Goal: Task Accomplishment & Management: Manage account settings

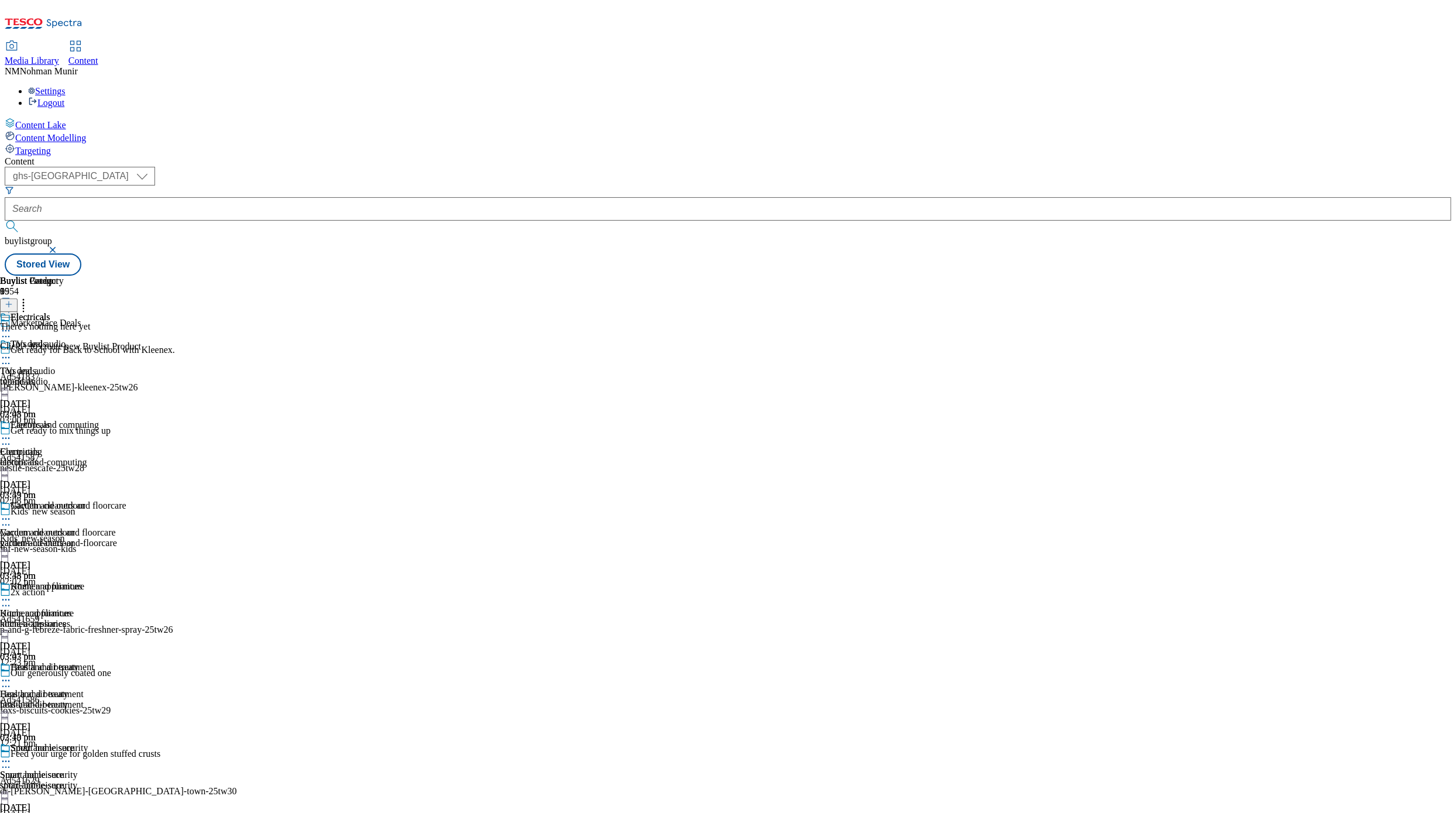
click at [679, 167] on div "( optional ) ghs-uk group-comms ghs-uk buylistgroup Stored View" at bounding box center [728, 221] width 1447 height 109
click at [127, 312] on div "Electricals" at bounding box center [63, 325] width 127 height 27
click at [12, 325] on icon at bounding box center [6, 330] width 12 height 12
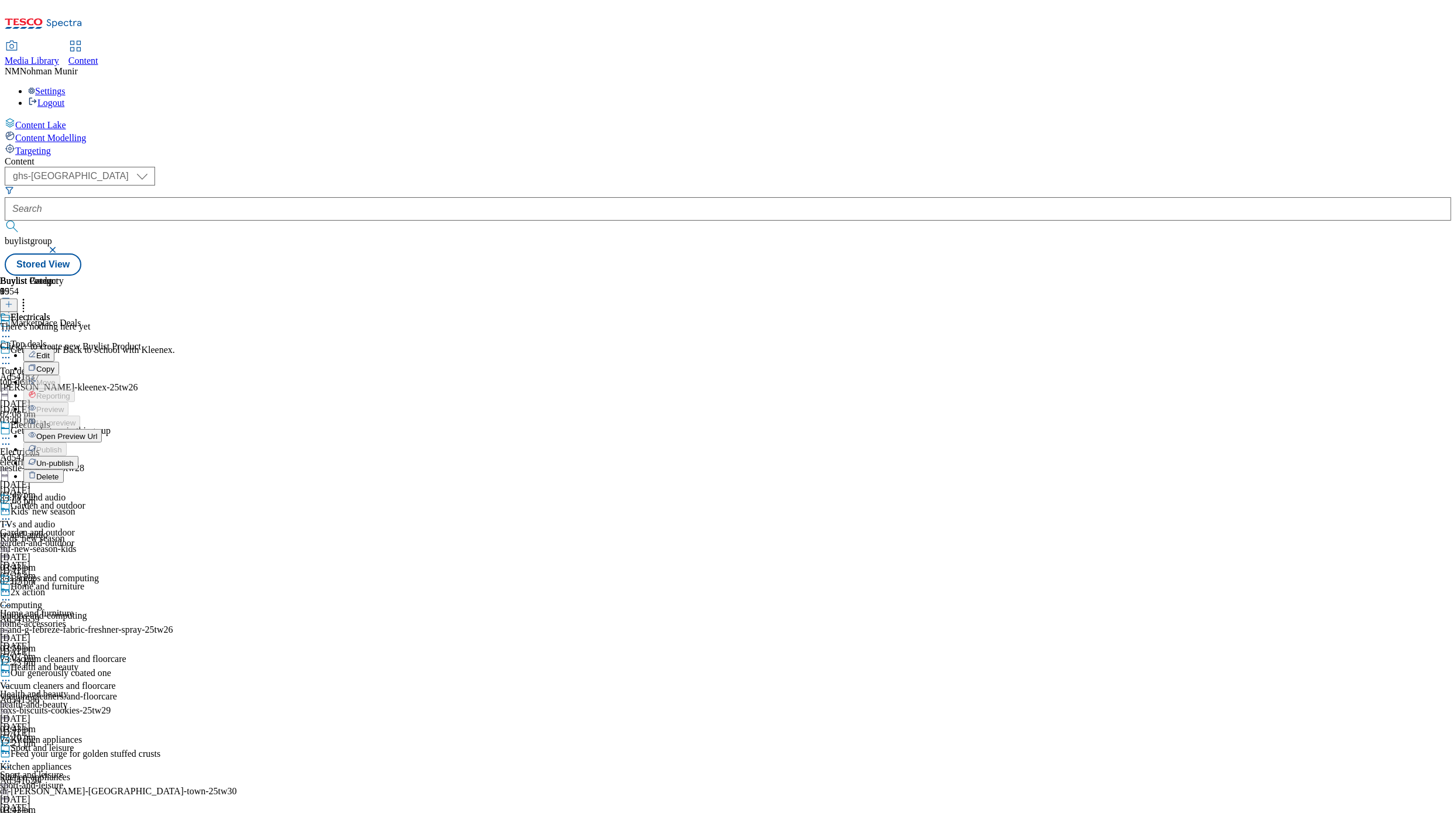
click at [141, 321] on div "There's nothing here yet Click + to create new Buylist Product" at bounding box center [71, 336] width 141 height 31
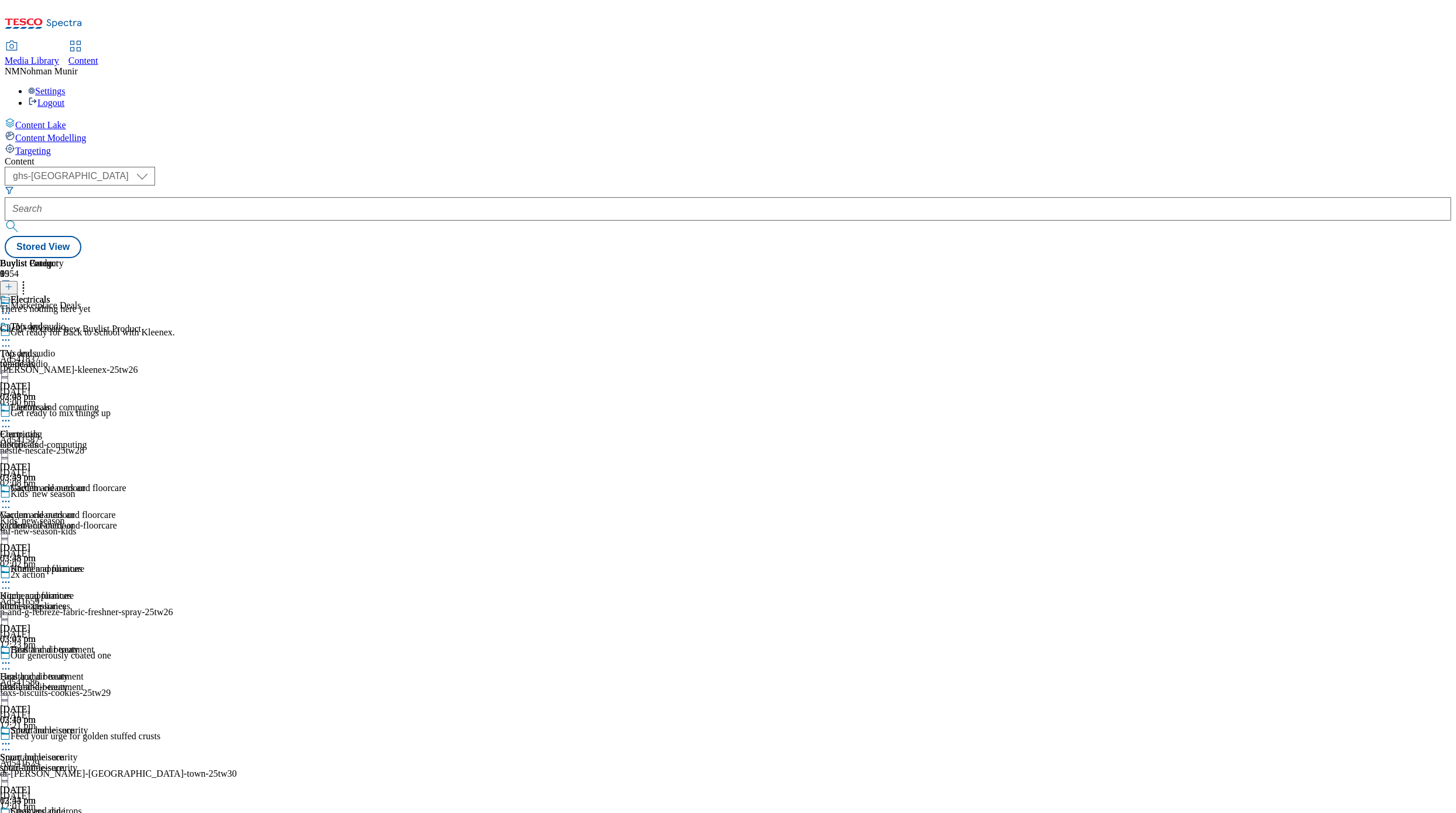
scroll to position [720, 0]
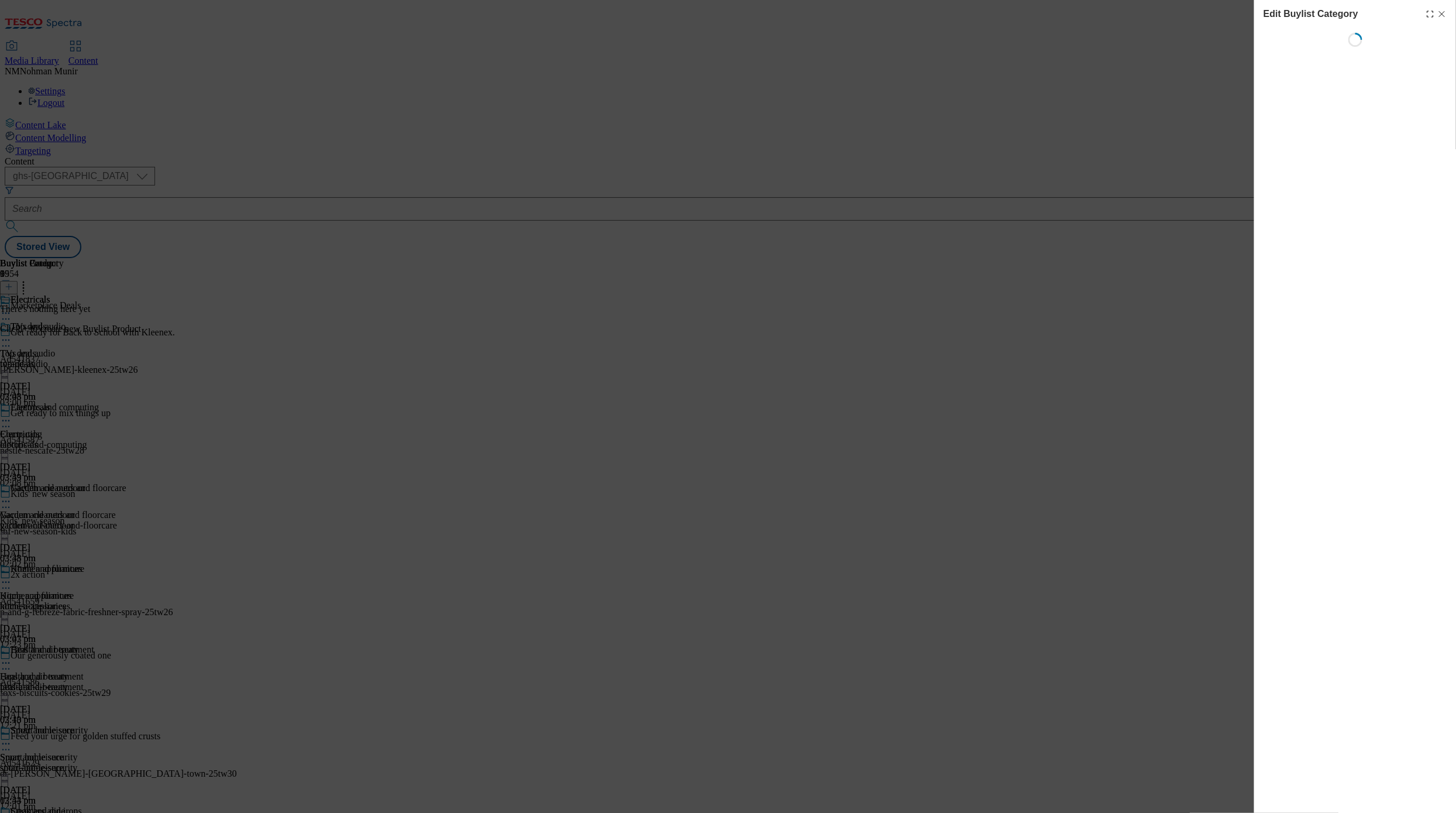
scroll to position [0, 0]
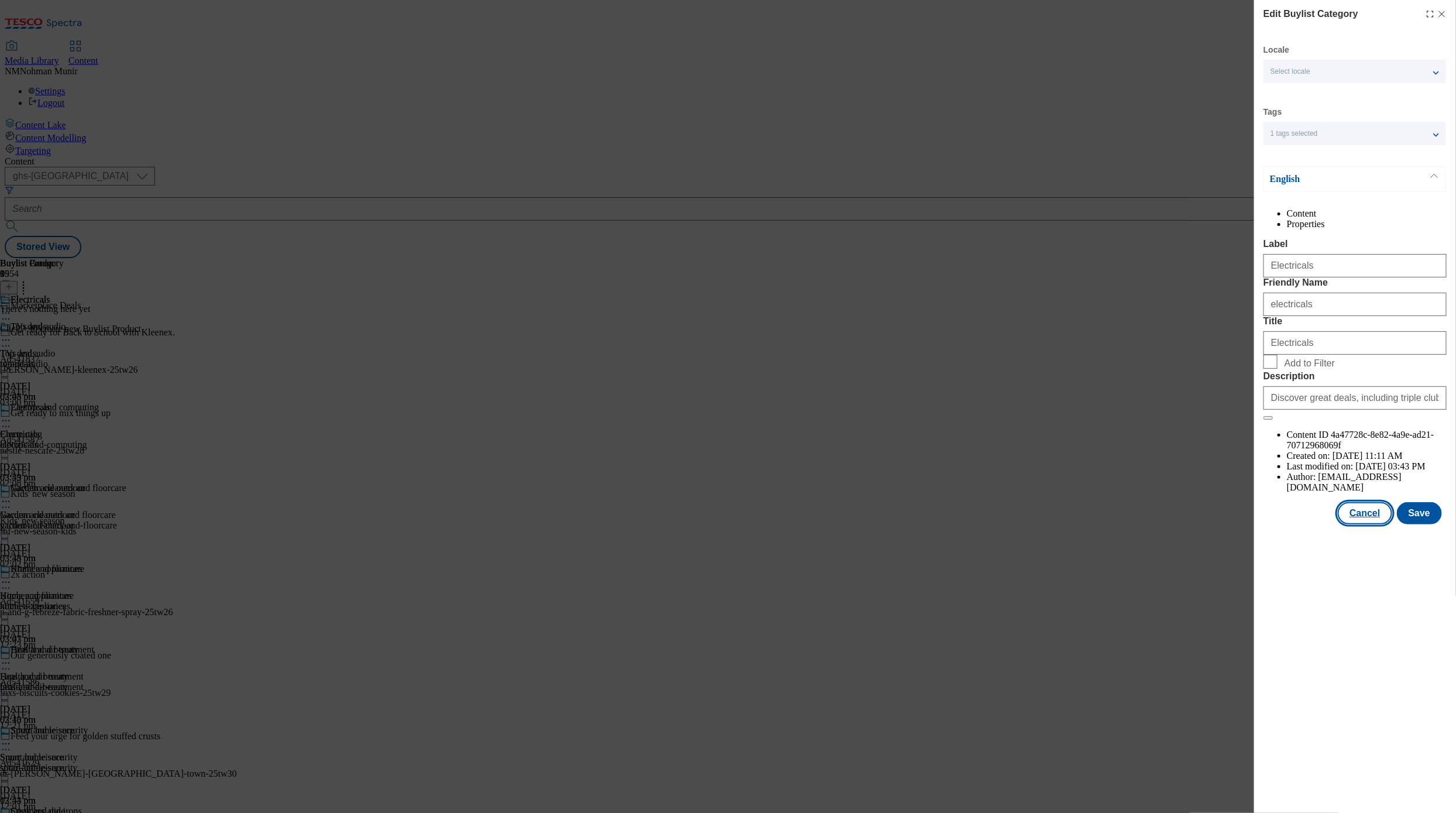
click at [1366, 524] on button "Cancel" at bounding box center [1365, 513] width 54 height 22
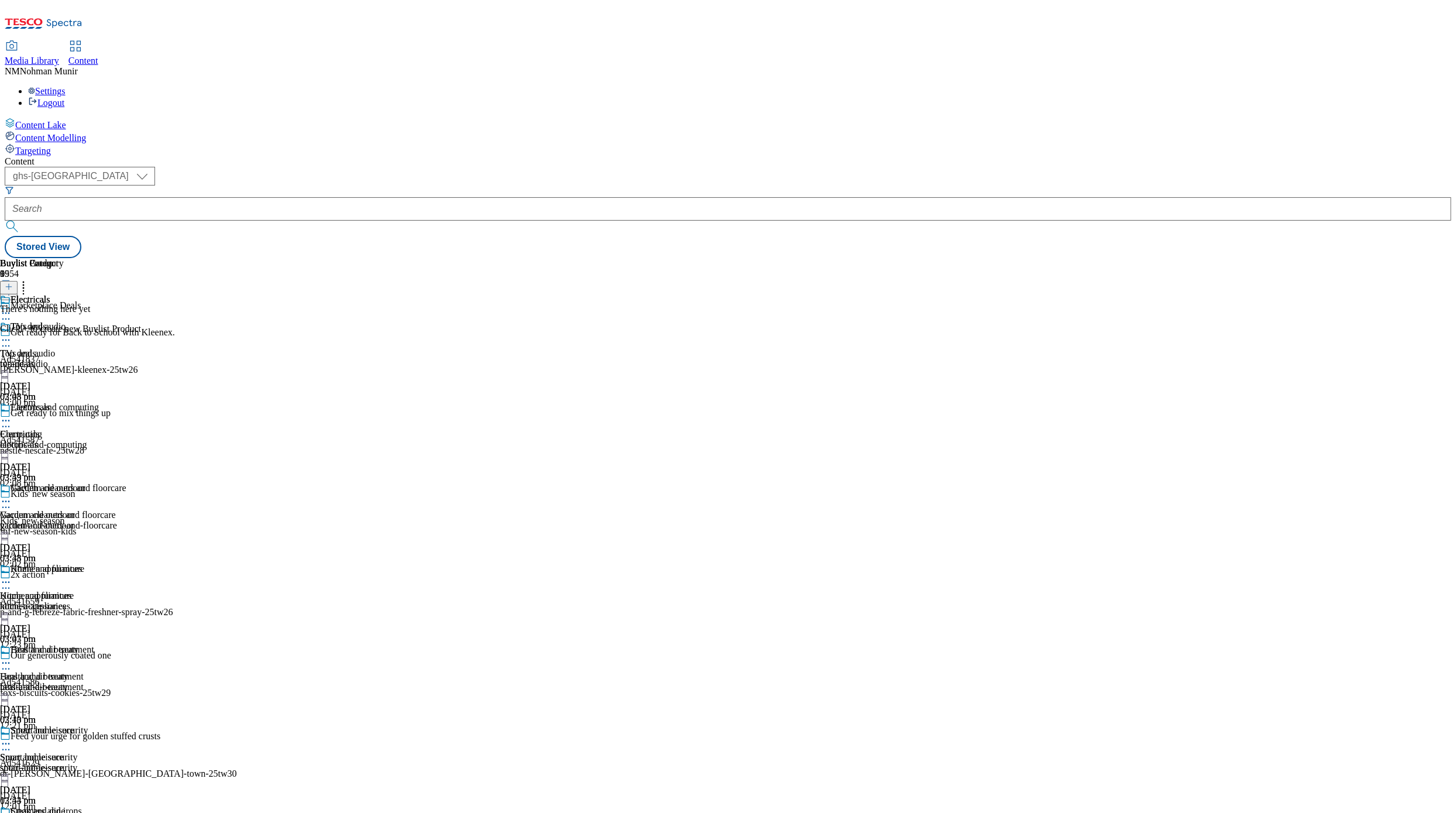
click at [92, 520] on div "garden-and-outdoor" at bounding box center [46, 525] width 92 height 10
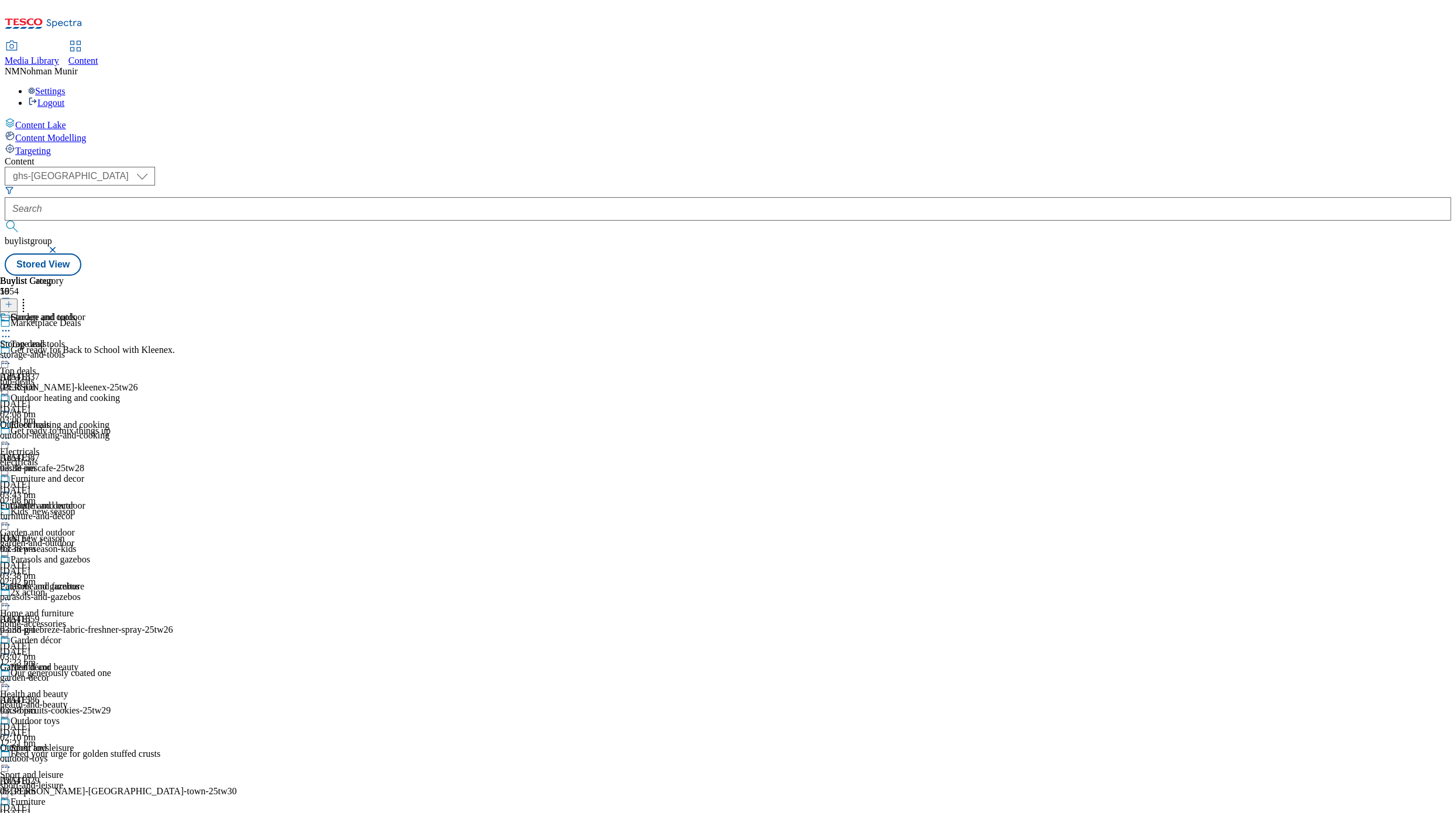
scroll to position [597, 0]
click at [4, 812] on circle at bounding box center [3, 815] width 2 height 2
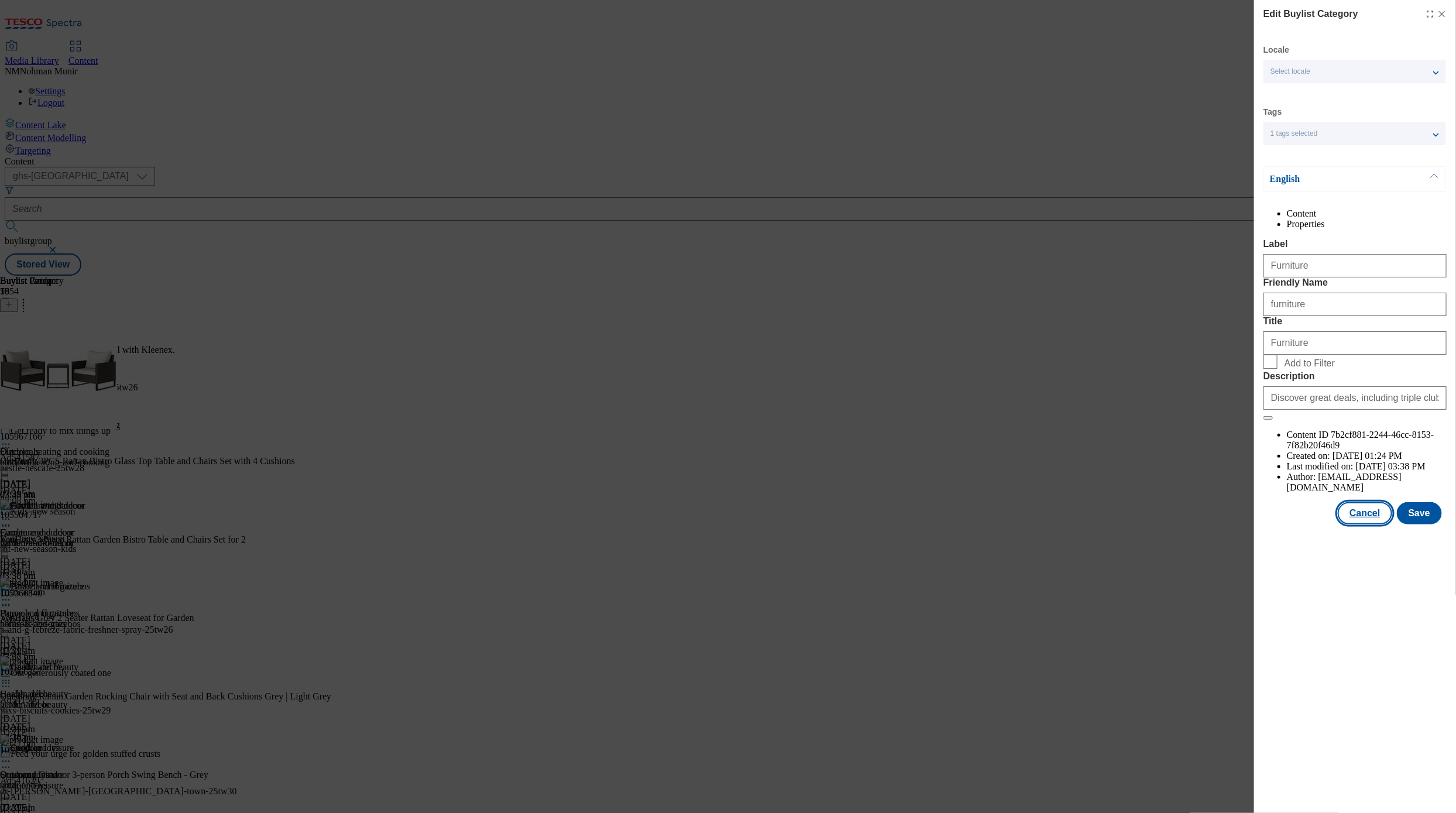
click at [1376, 524] on button "Cancel" at bounding box center [1365, 513] width 54 height 22
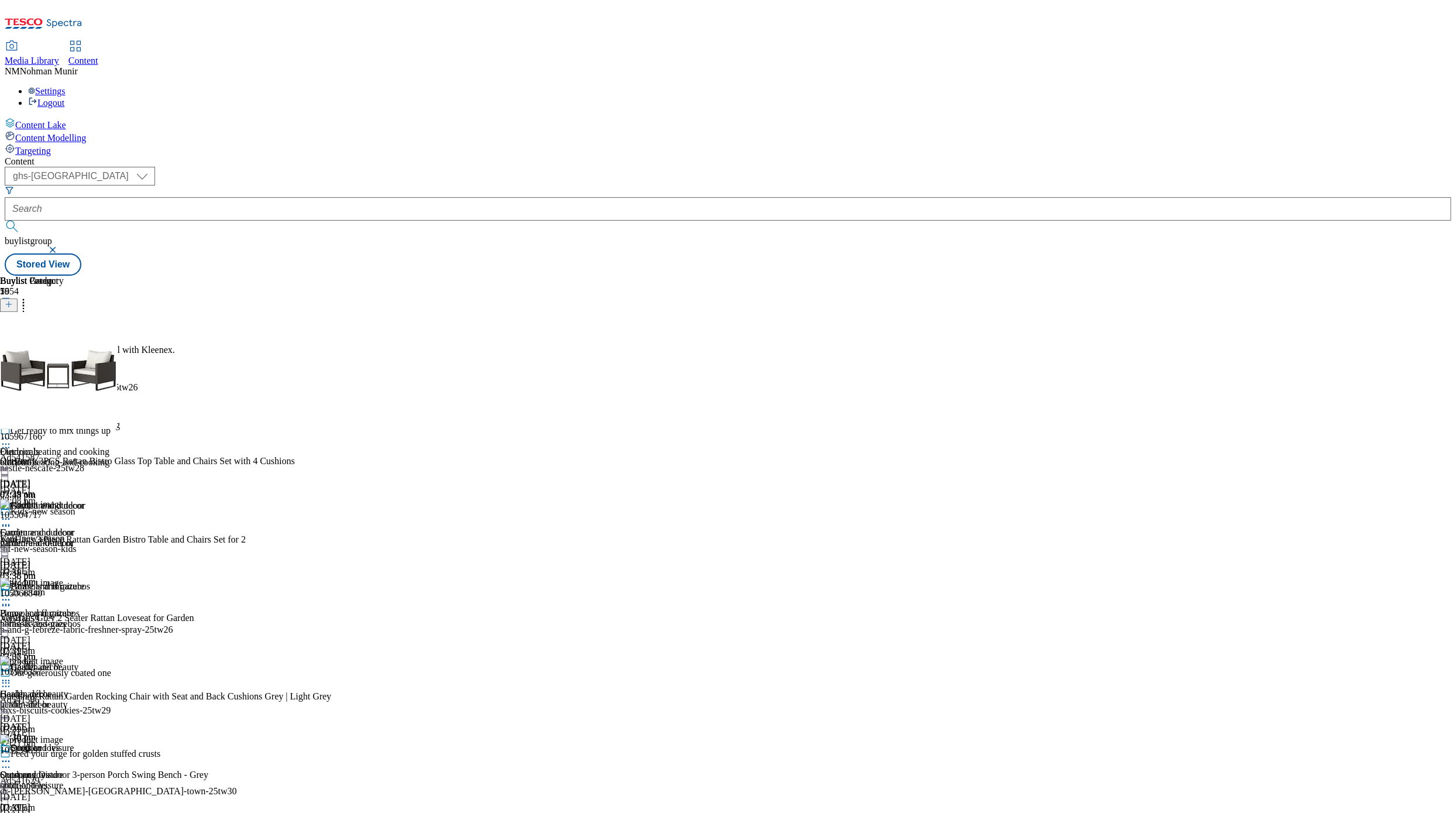
click at [29, 297] on icon at bounding box center [23, 302] width 12 height 12
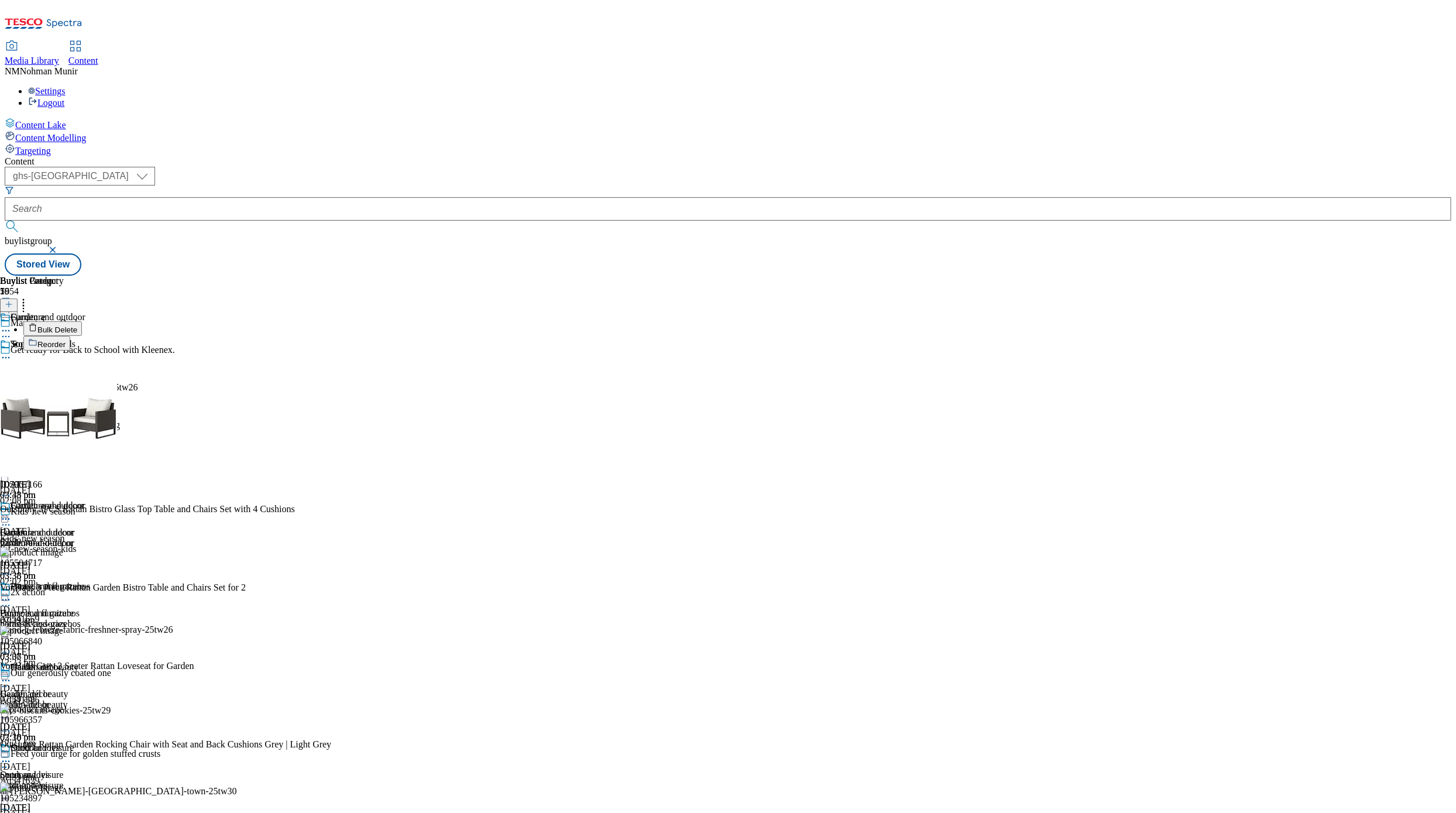
click at [82, 321] on button "Bulk Delete" at bounding box center [52, 329] width 58 height 15
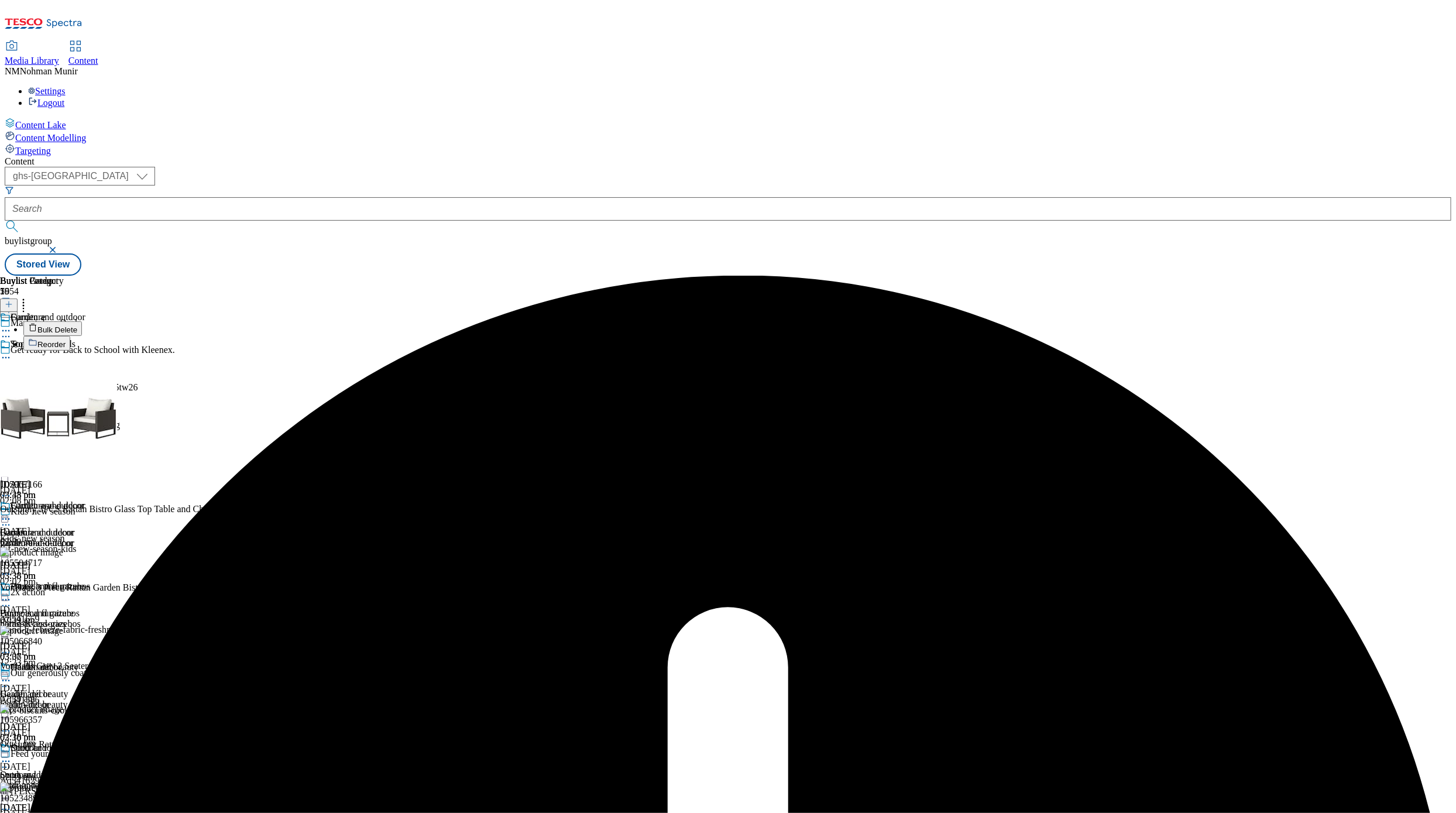
click at [1252, 276] on div "Buylist Group 5954 Marketplace Deals Get ready for Back to School with Kleenex.…" at bounding box center [728, 276] width 1447 height 0
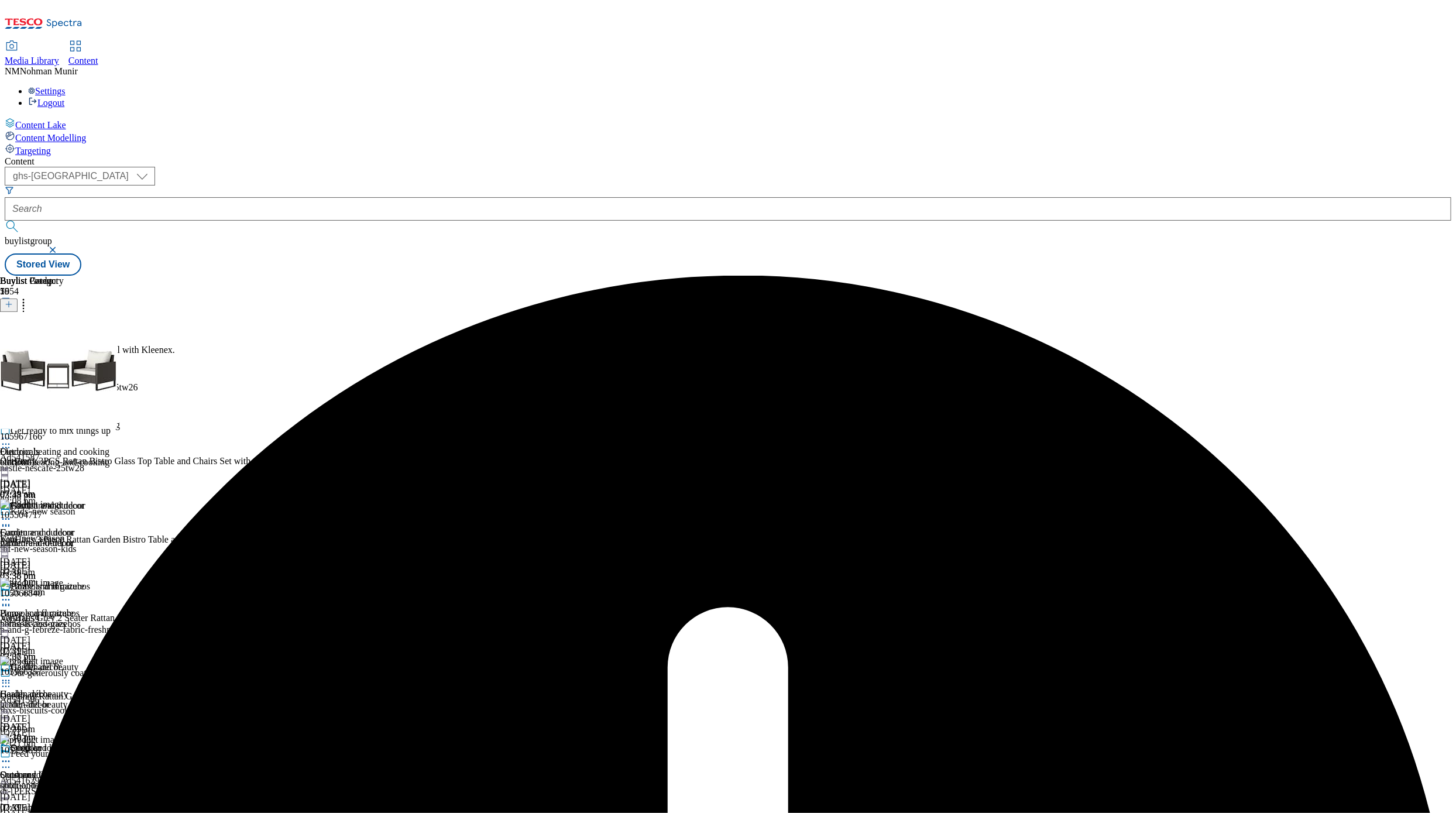
click at [12, 325] on icon at bounding box center [6, 330] width 12 height 12
click at [74, 459] on span "Un-publish" at bounding box center [55, 463] width 37 height 9
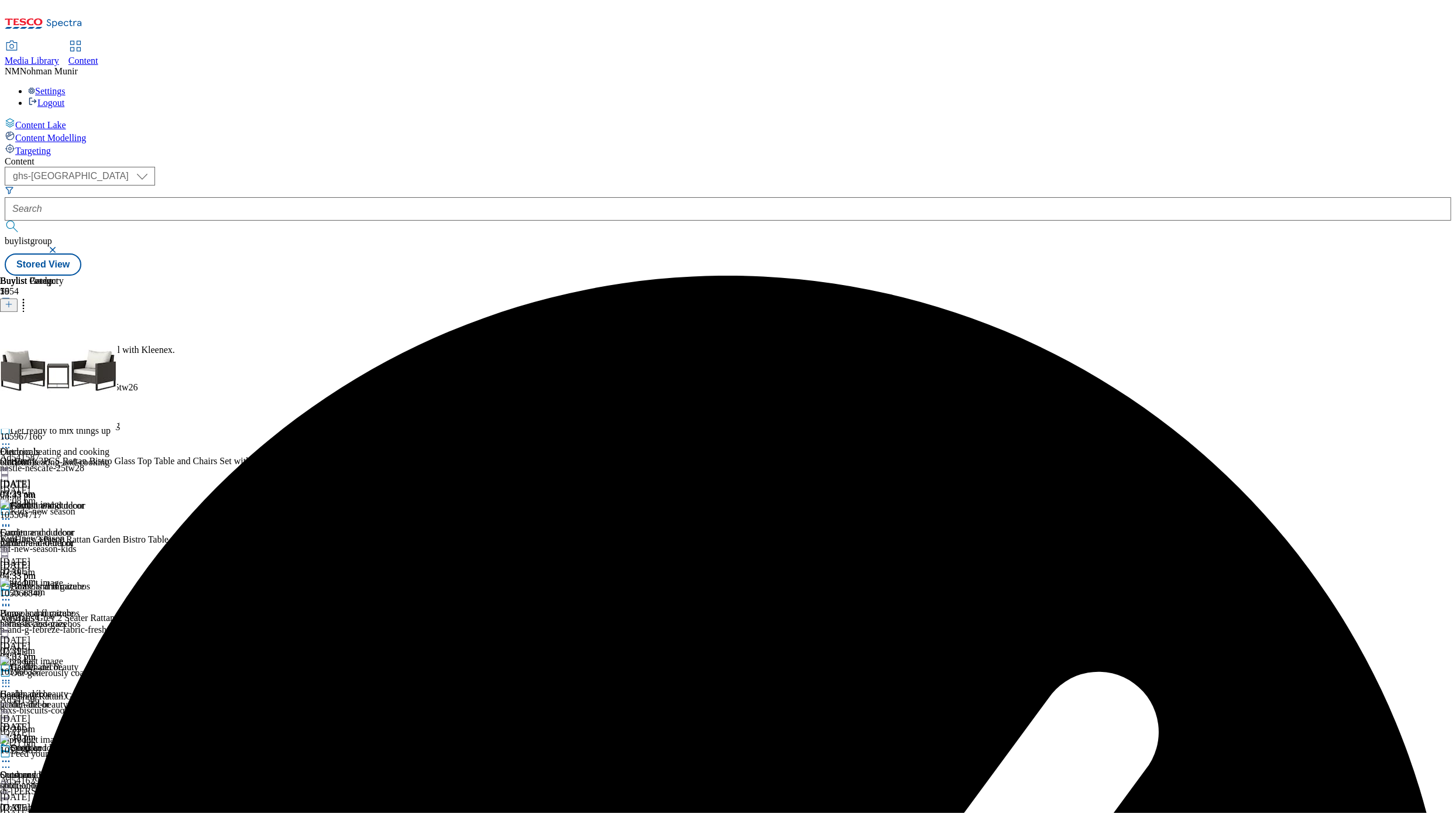
click at [12, 325] on icon at bounding box center [6, 330] width 12 height 12
click at [76, 418] on span "Un-preview" at bounding box center [56, 422] width 39 height 9
click at [29, 297] on icon at bounding box center [23, 302] width 12 height 12
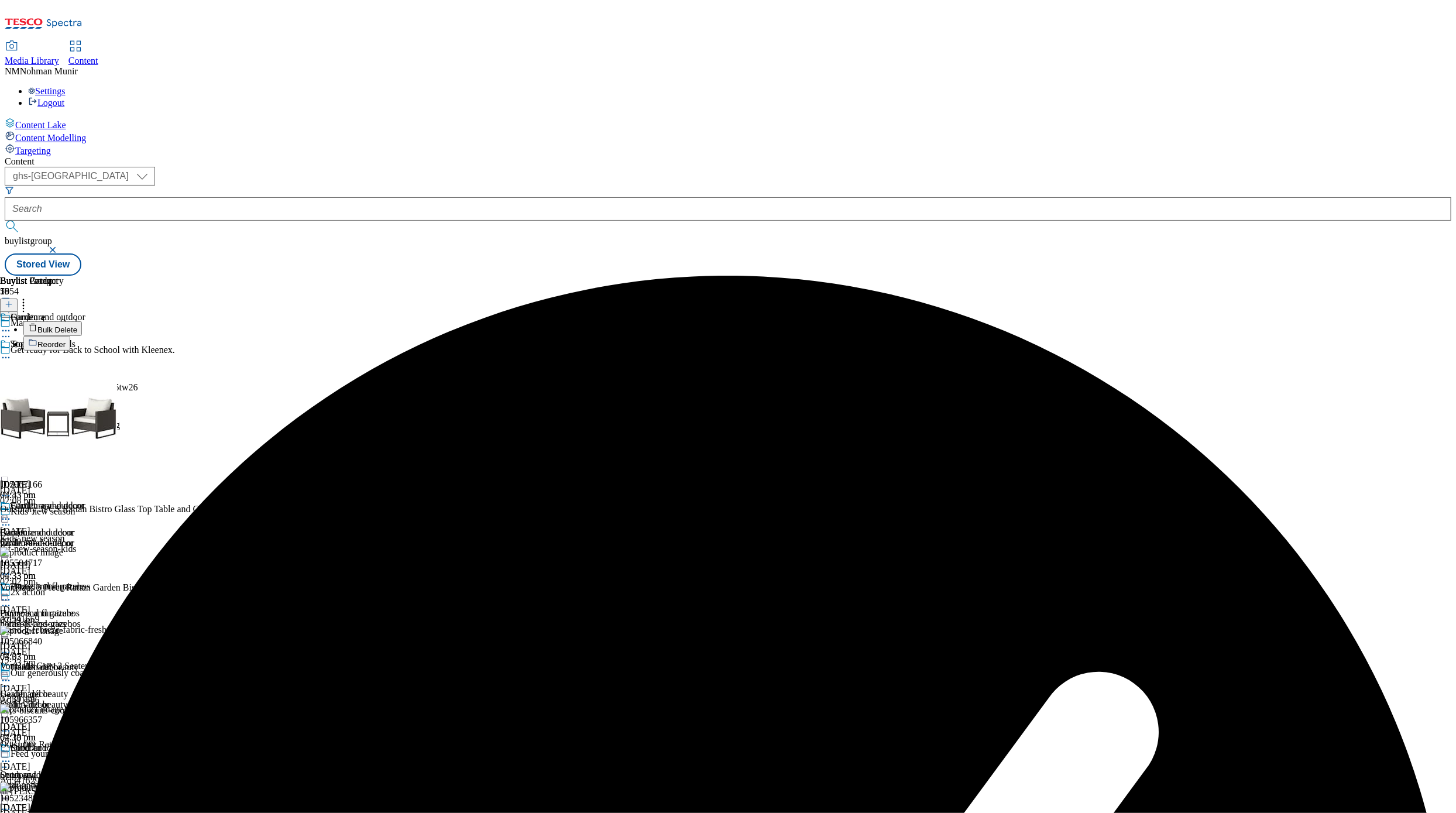
click at [82, 321] on button "Bulk Delete" at bounding box center [52, 329] width 58 height 15
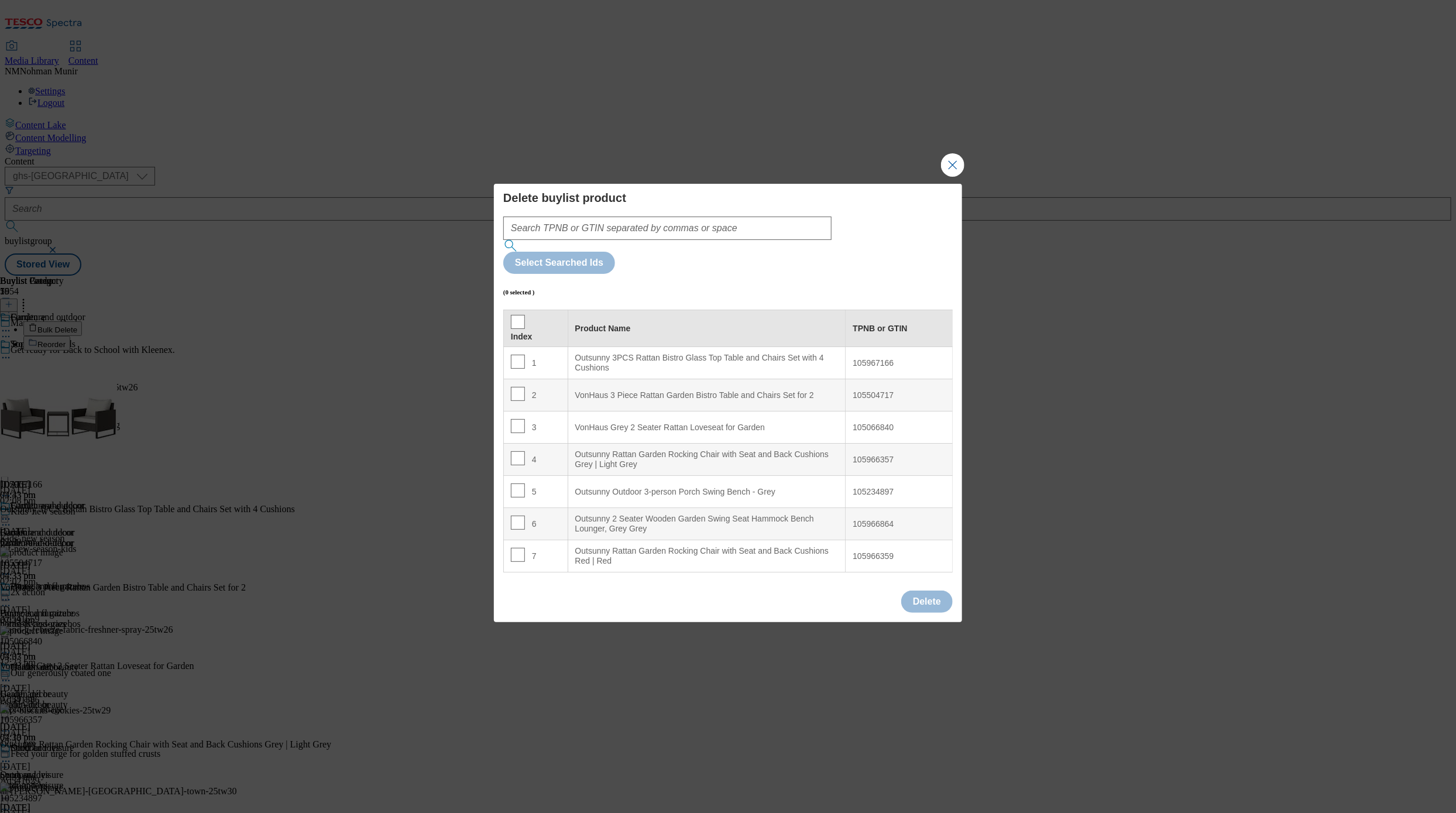
click at [510, 310] on th "Index" at bounding box center [536, 329] width 64 height 37
click at [516, 315] on input "Modal" at bounding box center [518, 322] width 14 height 14
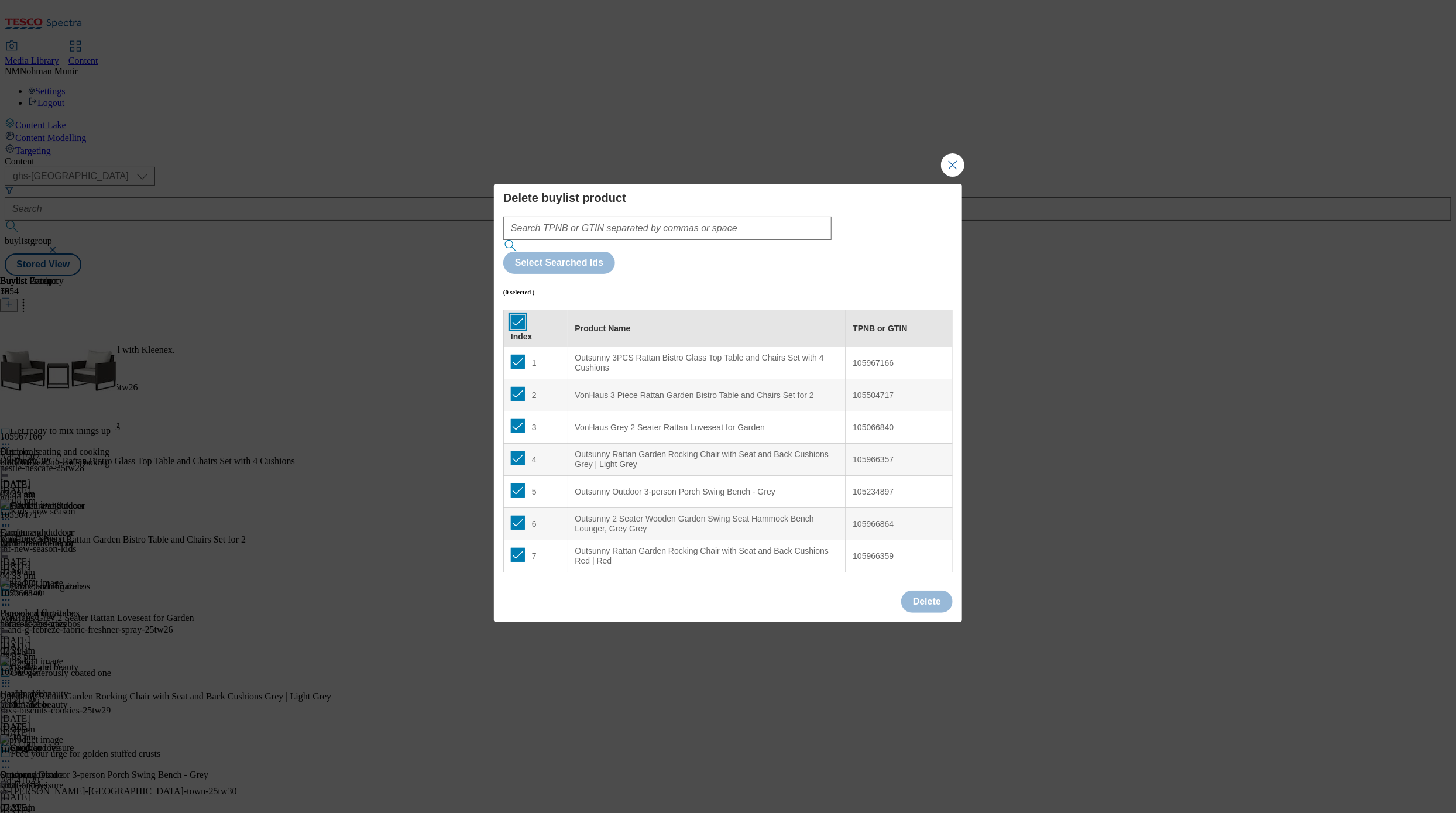
checkbox input "true"
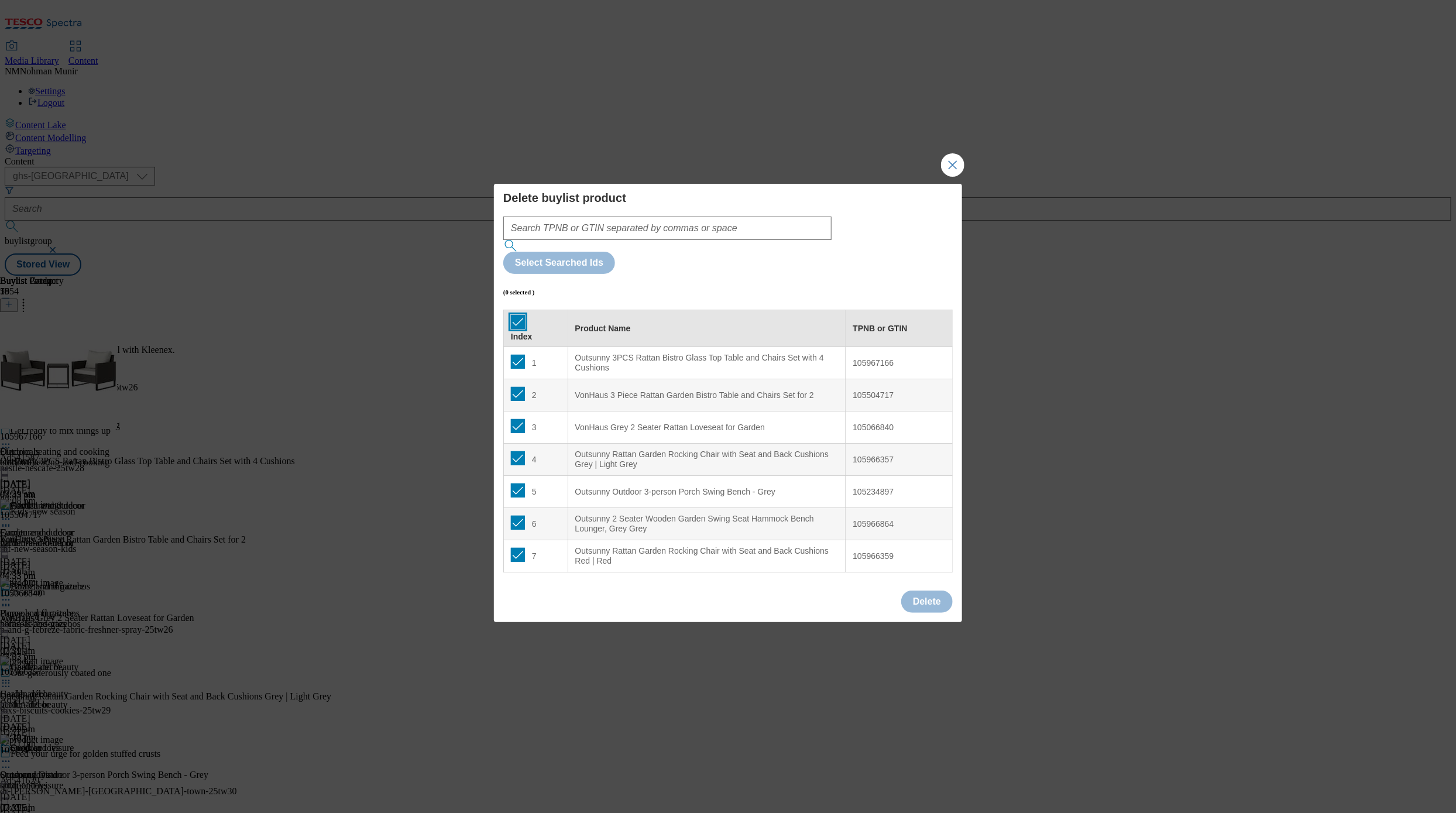
checkbox input "true"
click at [943, 591] on button "Delete" at bounding box center [927, 602] width 52 height 22
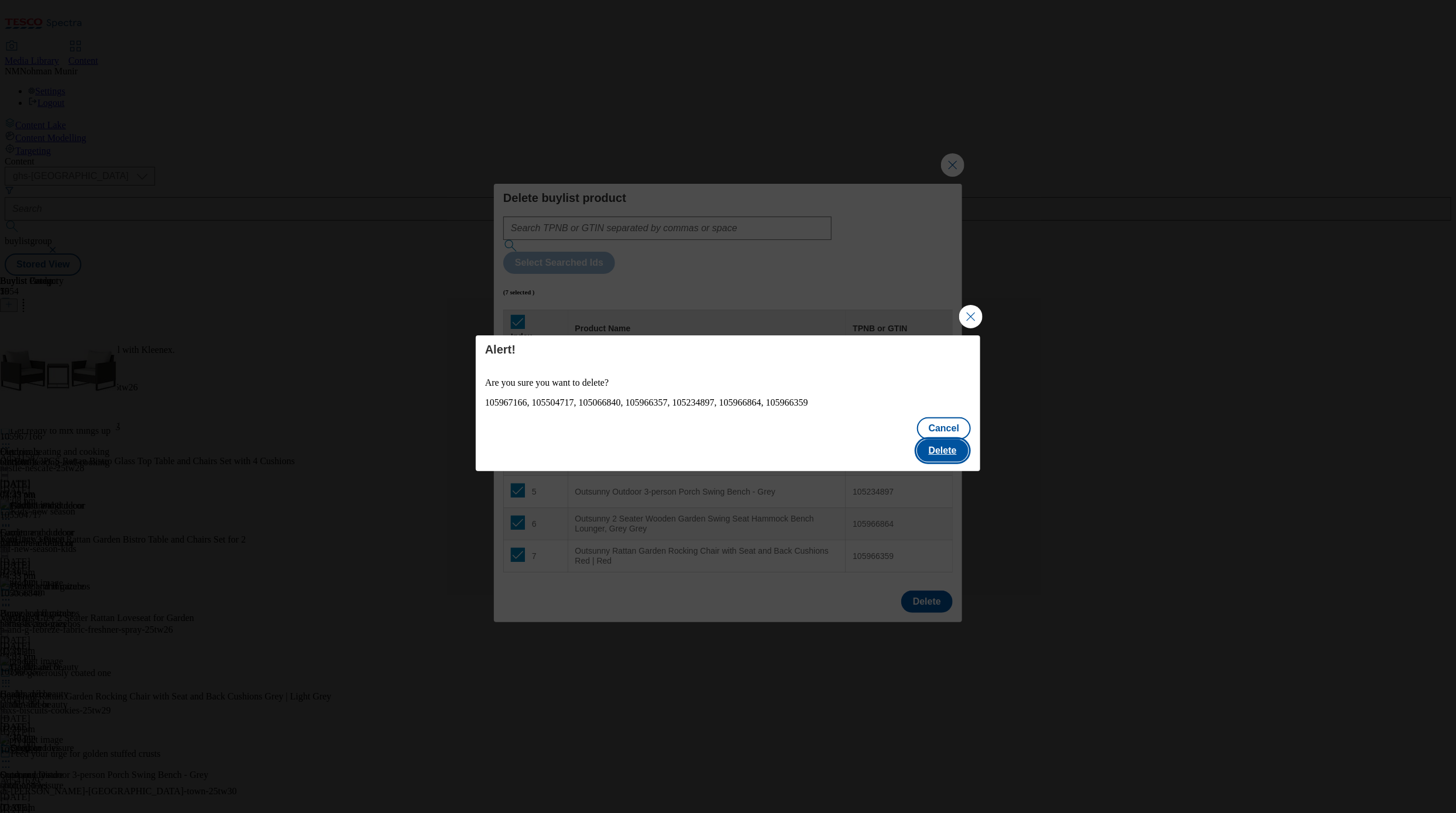
click at [945, 448] on button "Delete" at bounding box center [943, 451] width 52 height 22
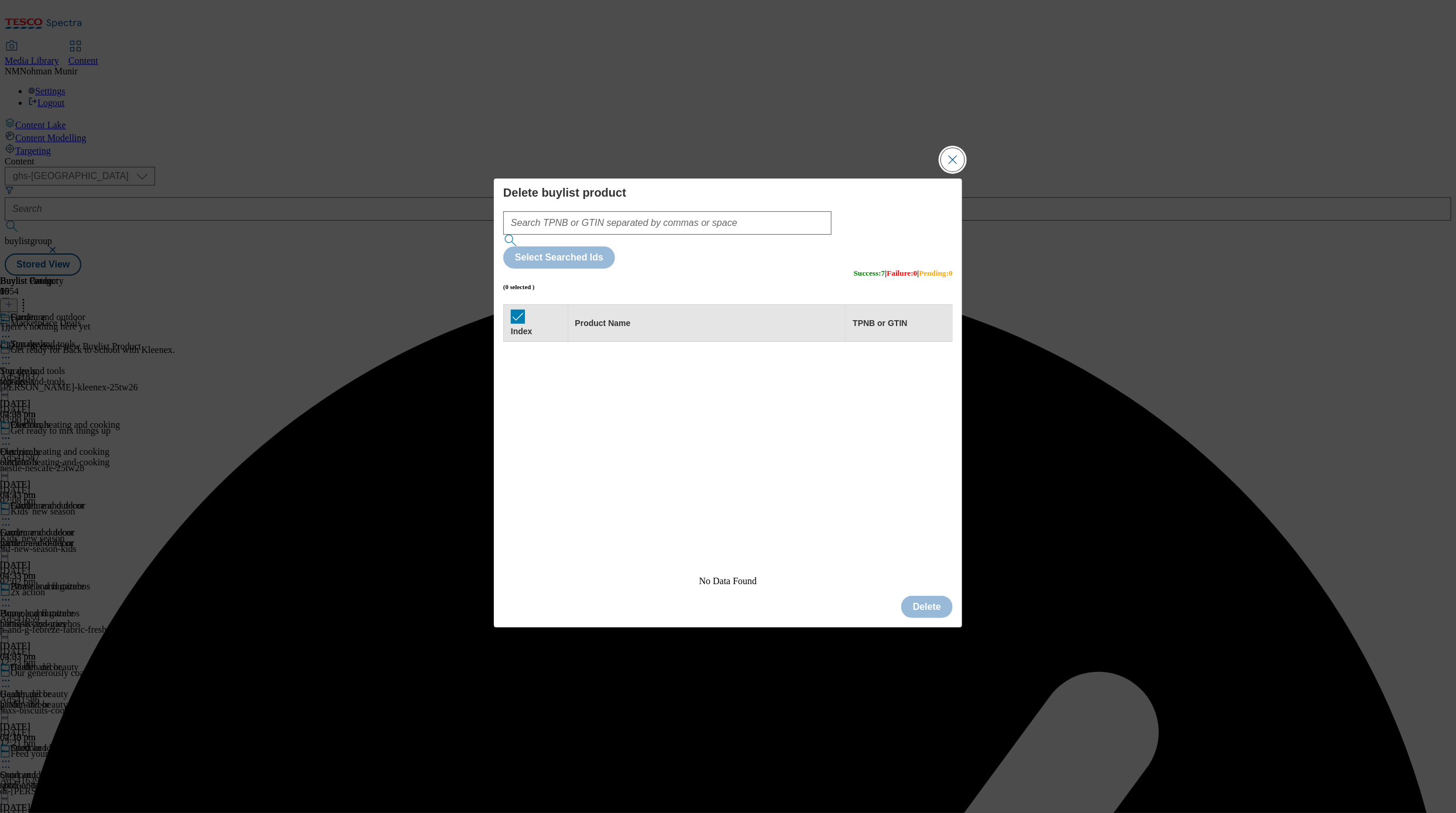
click at [955, 171] on button "Close Modal" at bounding box center [952, 160] width 23 height 23
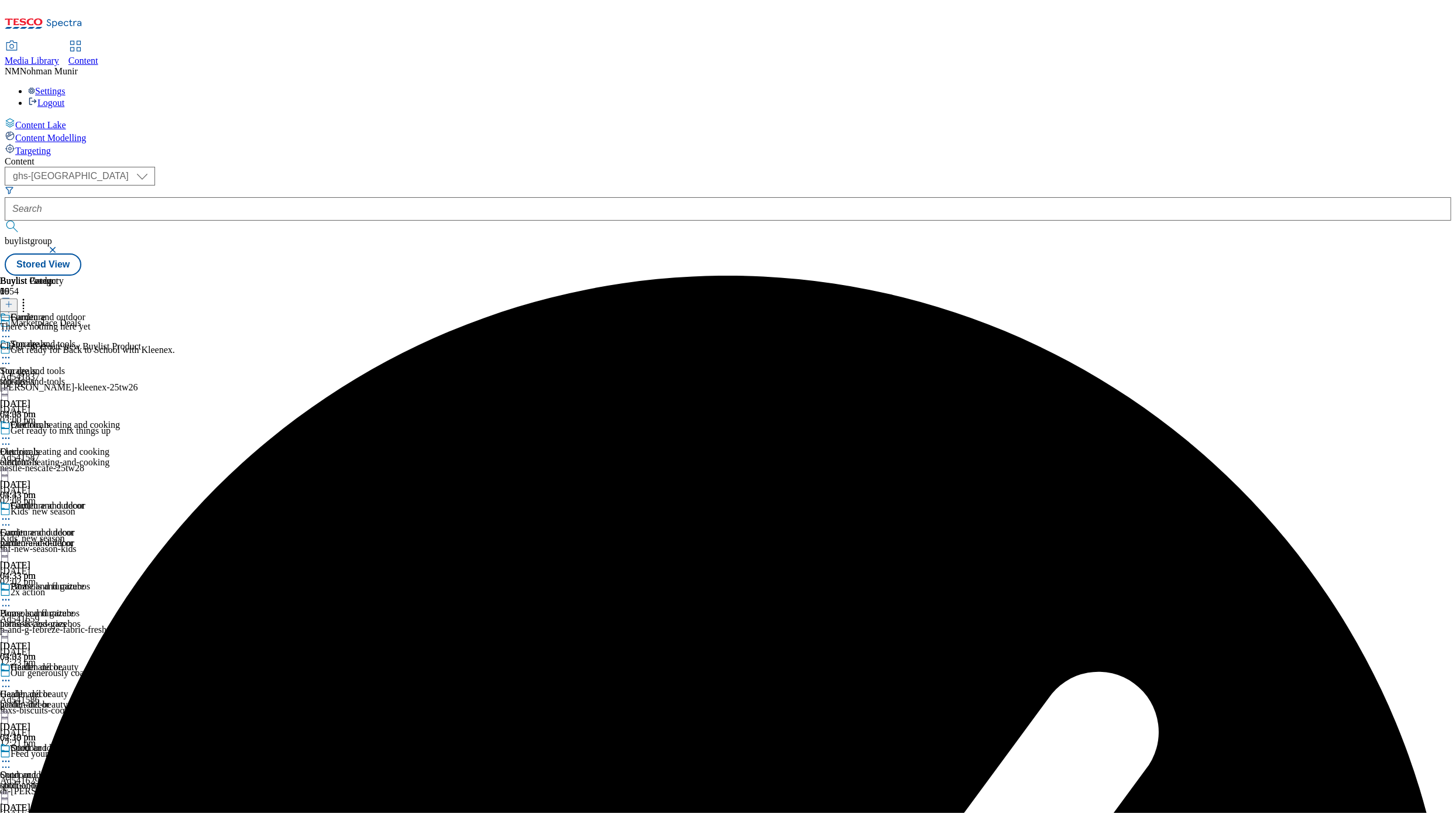
click at [12, 325] on icon at bounding box center [6, 330] width 12 height 12
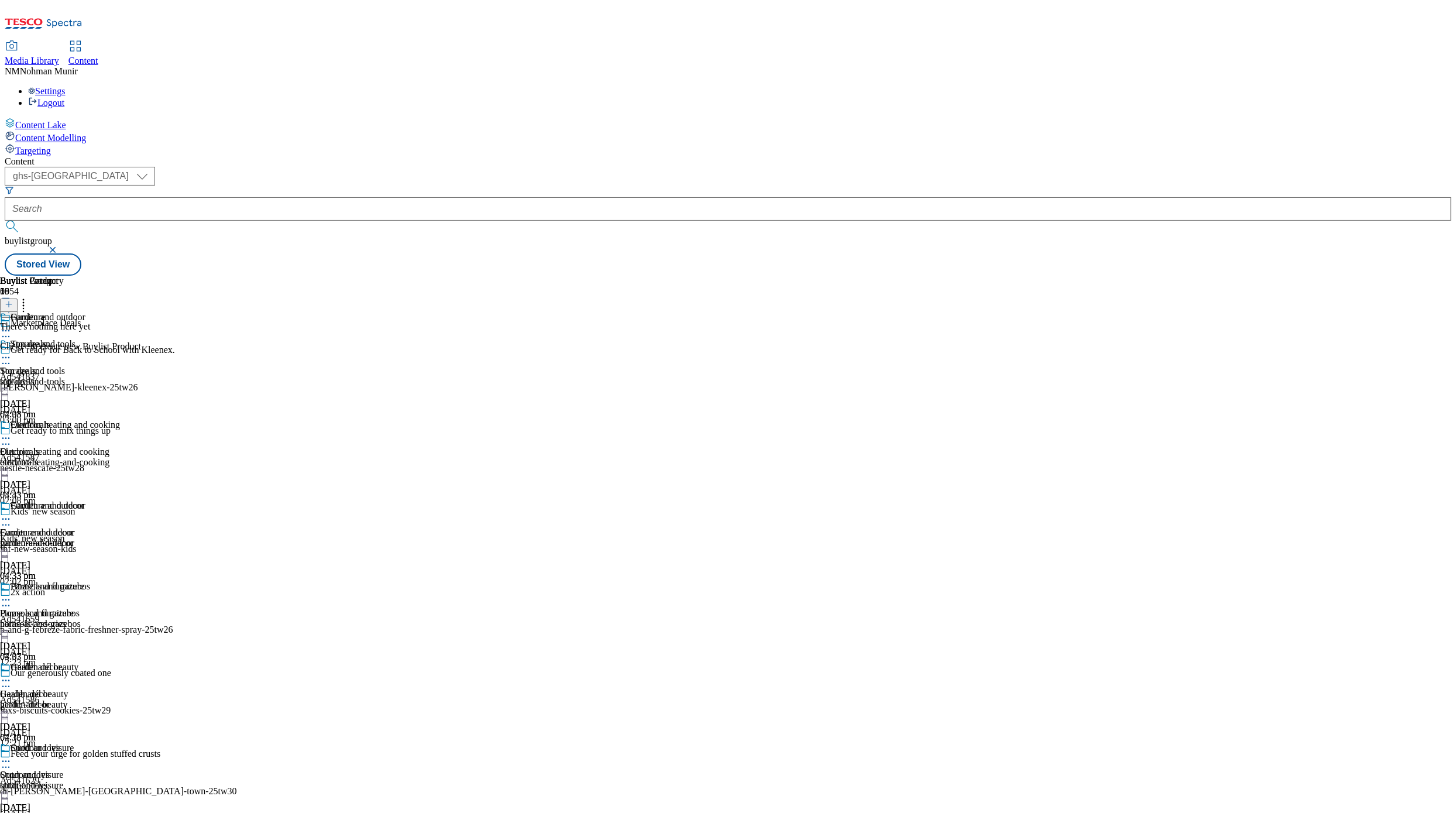
click at [120, 312] on div "Furniture" at bounding box center [60, 325] width 120 height 27
click at [120, 500] on div "Furniture and decor" at bounding box center [60, 514] width 120 height 27
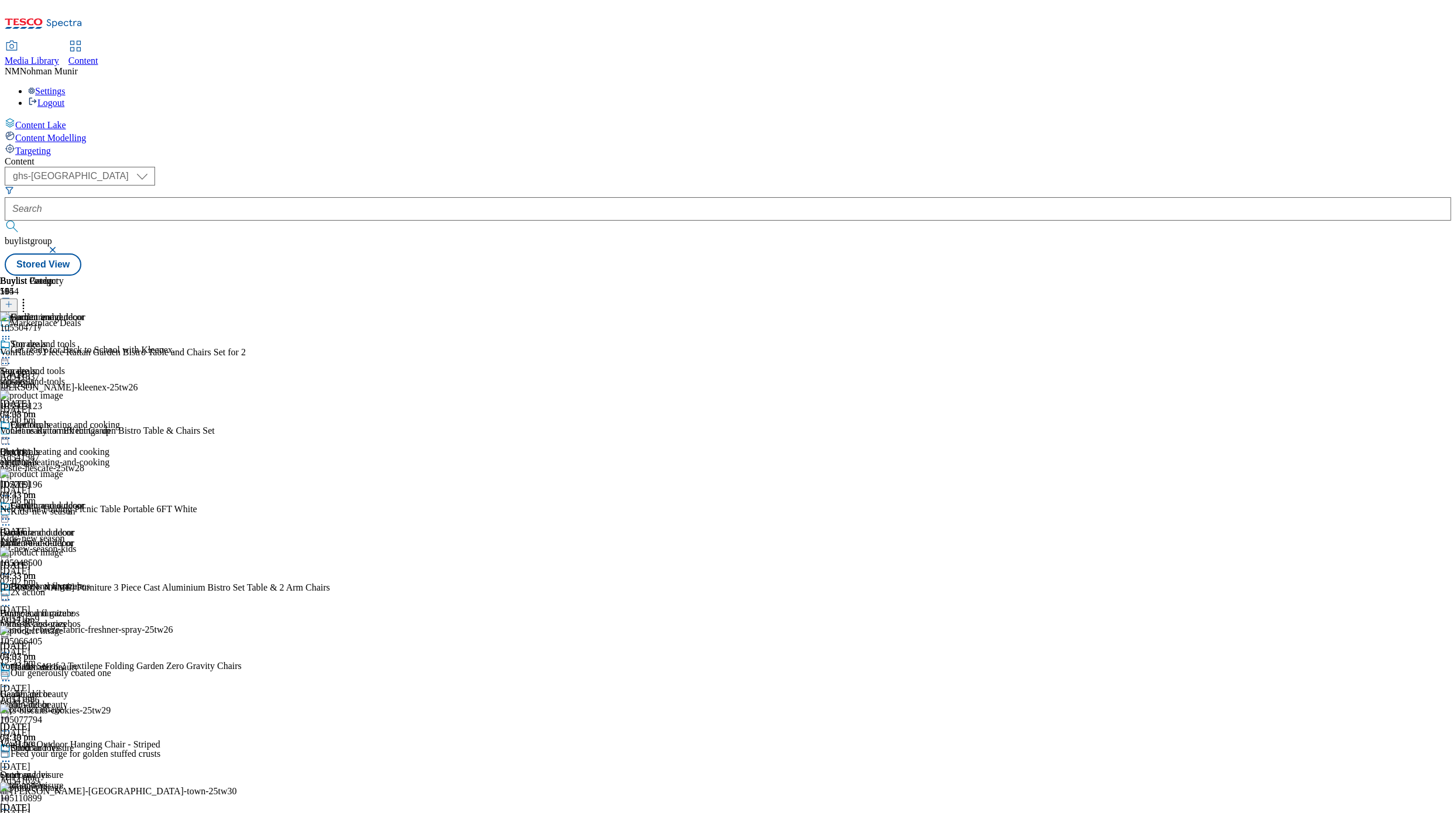
click at [29, 297] on icon at bounding box center [23, 302] width 12 height 12
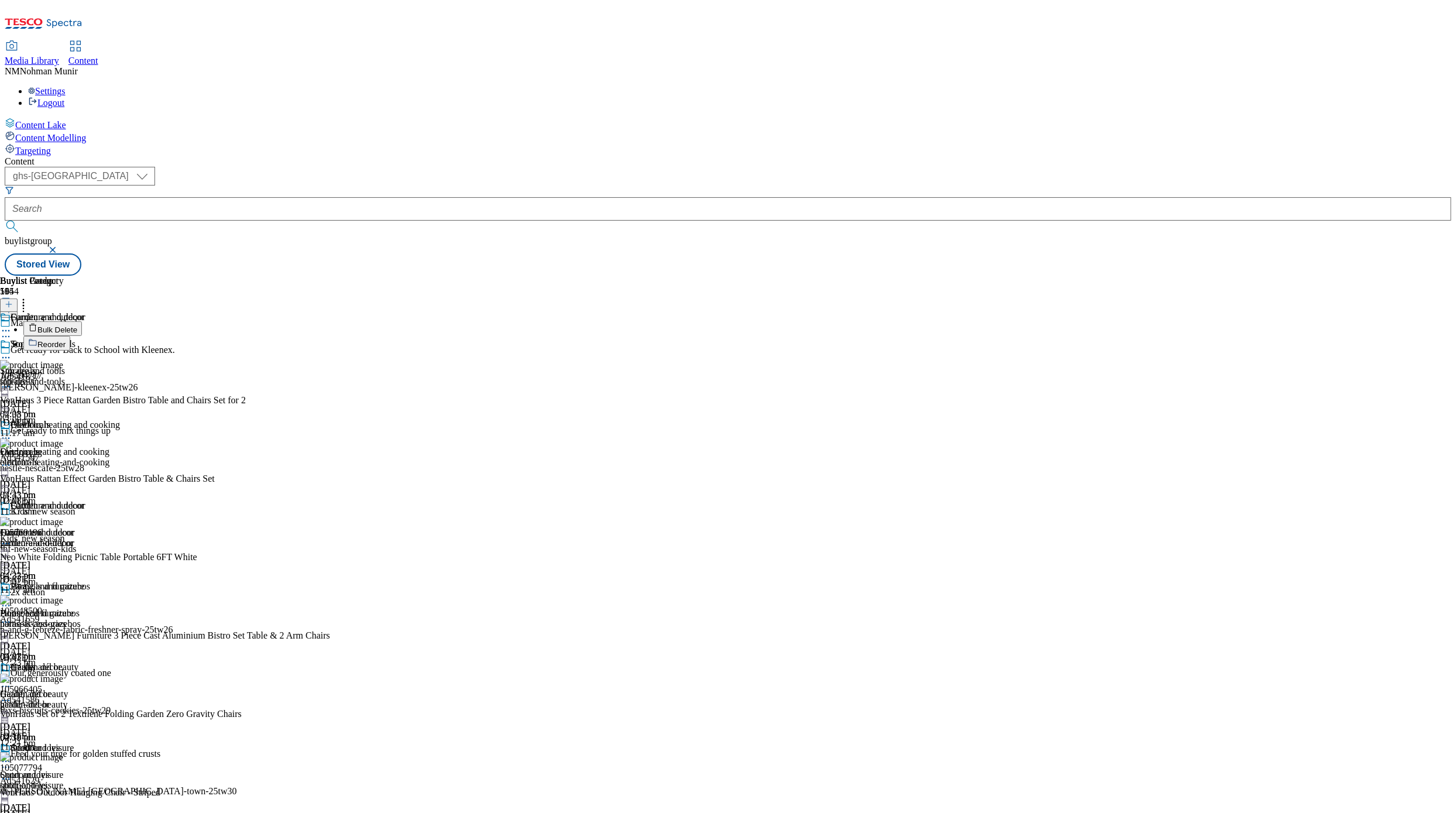
click at [82, 321] on button "Bulk Delete" at bounding box center [52, 329] width 58 height 15
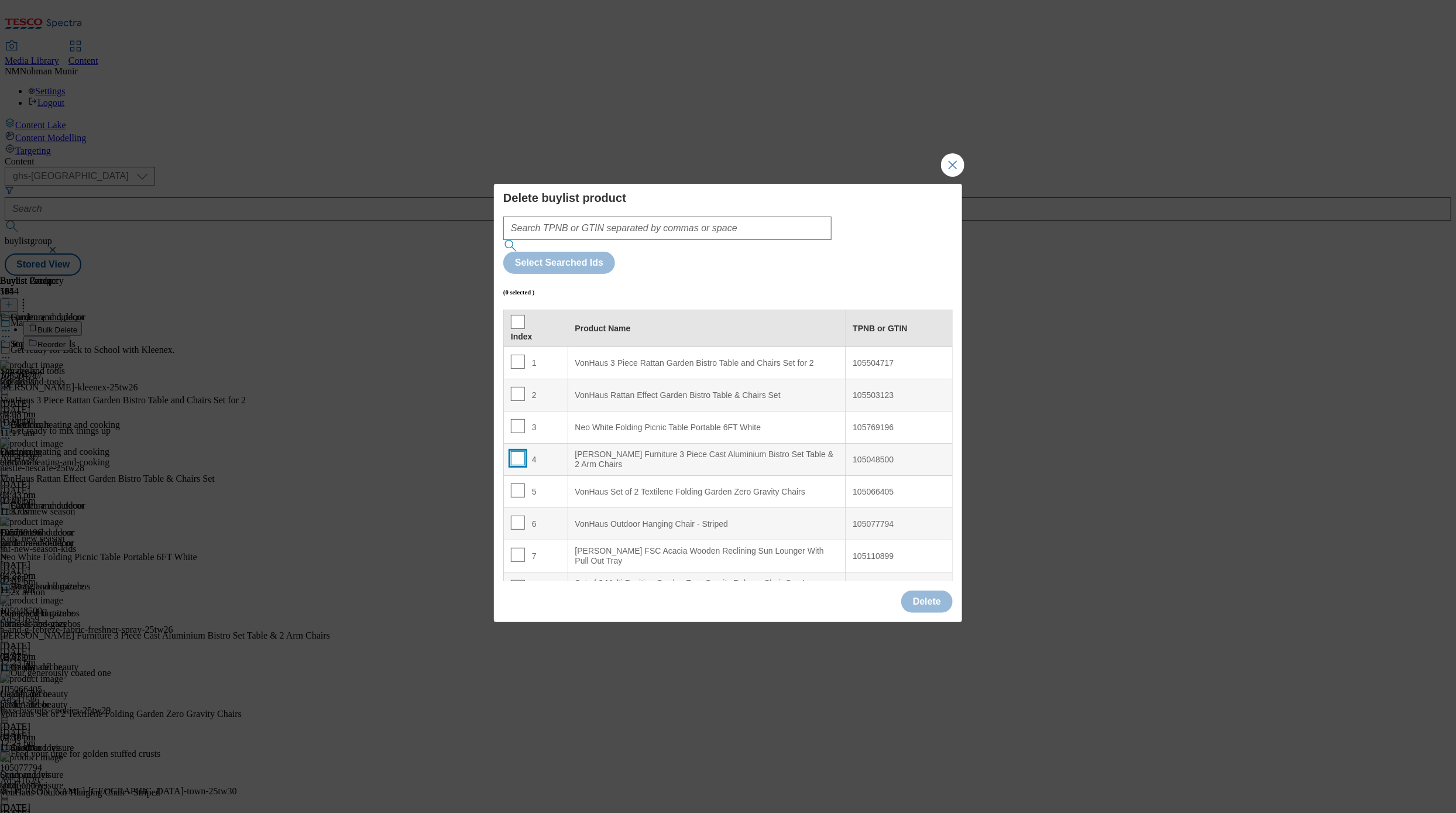
click at [517, 451] on input "Modal" at bounding box center [518, 458] width 14 height 14
checkbox input "true"
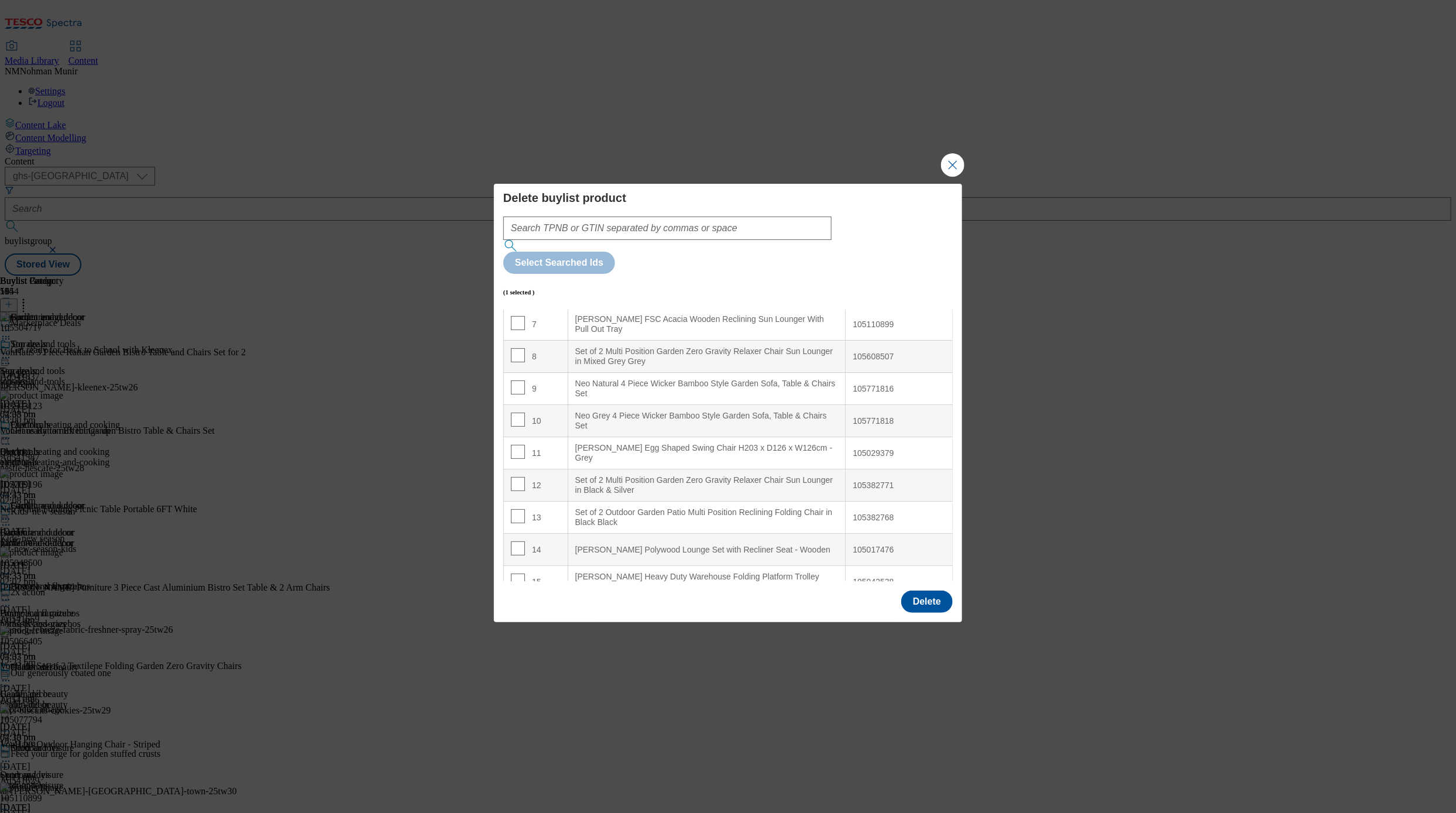
scroll to position [290, 0]
click at [779, 449] on div "Set of 2 Outdoor Garden Patio Multi Position Reclining Folding Chair in Black B…" at bounding box center [707, 459] width 263 height 20
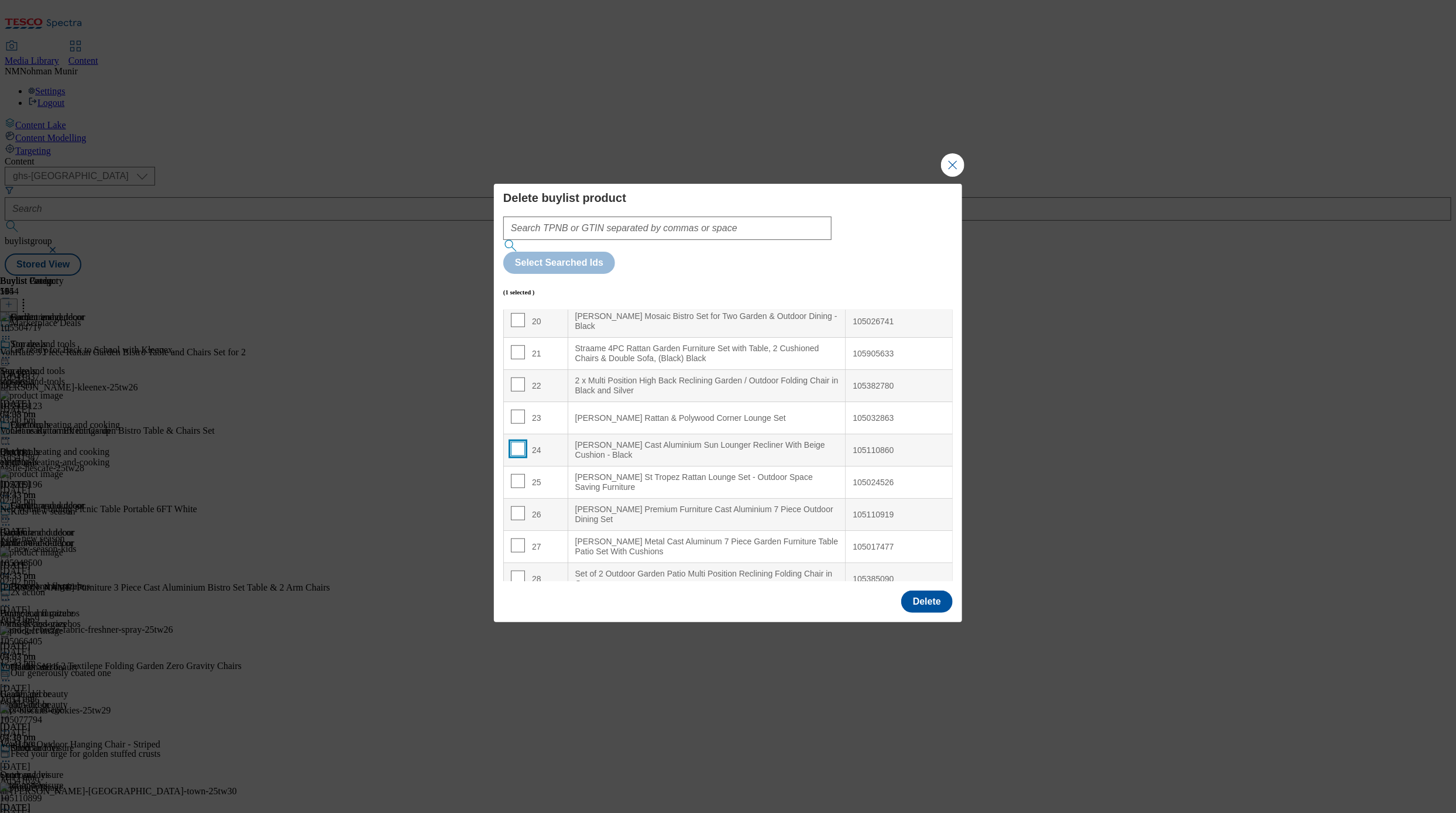
click at [517, 442] on input "Modal" at bounding box center [518, 449] width 14 height 14
checkbox input "true"
click at [764, 440] on div "[PERSON_NAME] Cast Aluminium Sun Lounger Recliner With Beige Cushion - Black" at bounding box center [707, 450] width 263 height 20
click at [516, 443] on input "Modal" at bounding box center [518, 449] width 14 height 14
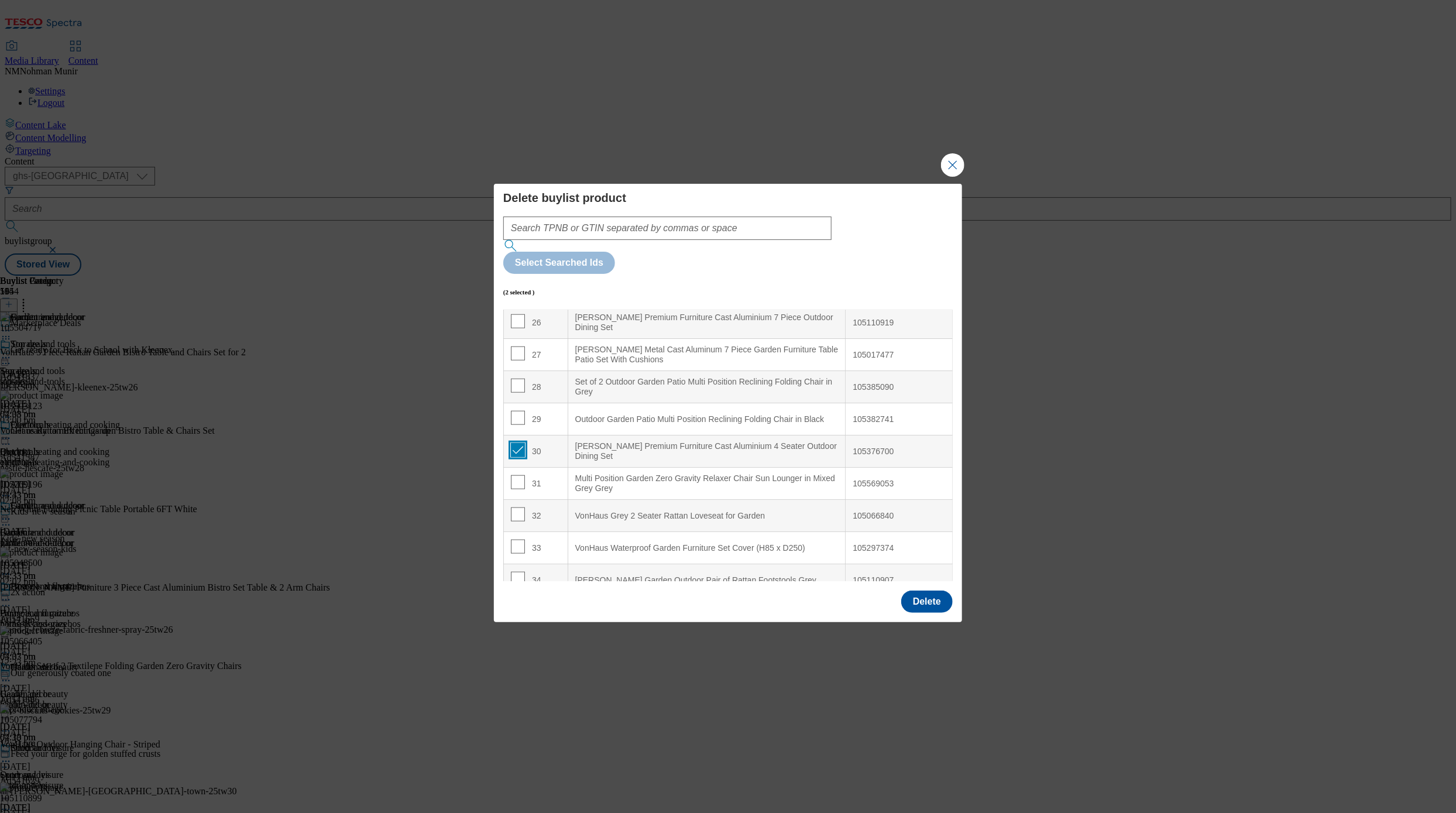
checkbox input "true"
click at [855, 543] on div "105297374" at bounding box center [899, 548] width 93 height 10
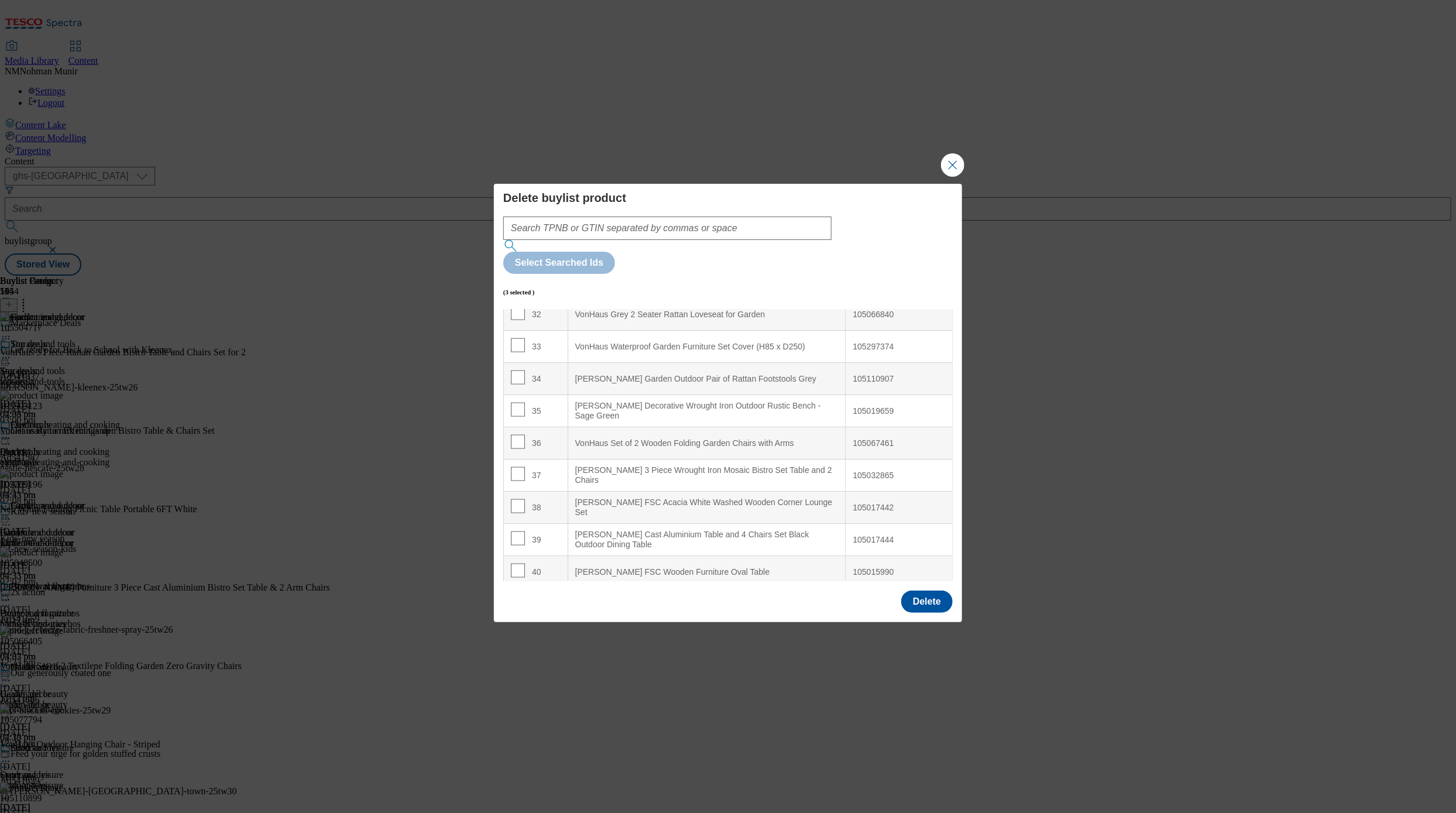
scroll to position [1079, 0]
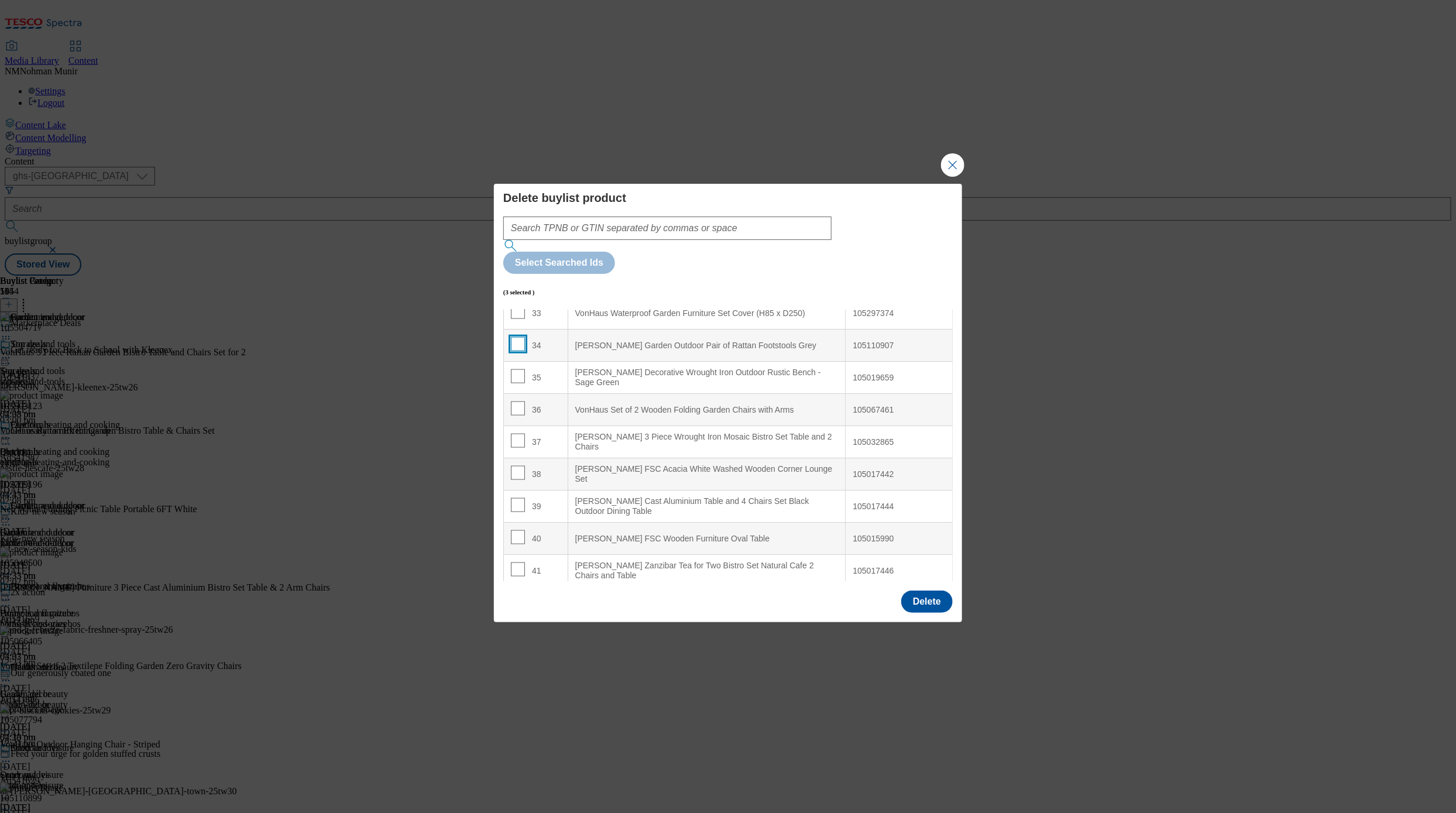
click at [518, 337] on input "Modal" at bounding box center [518, 344] width 14 height 14
checkbox input "true"
click at [713, 458] on Set "[PERSON_NAME] FSC Acacia White Washed Wooden Corner Lounge Set" at bounding box center [706, 474] width 278 height 32
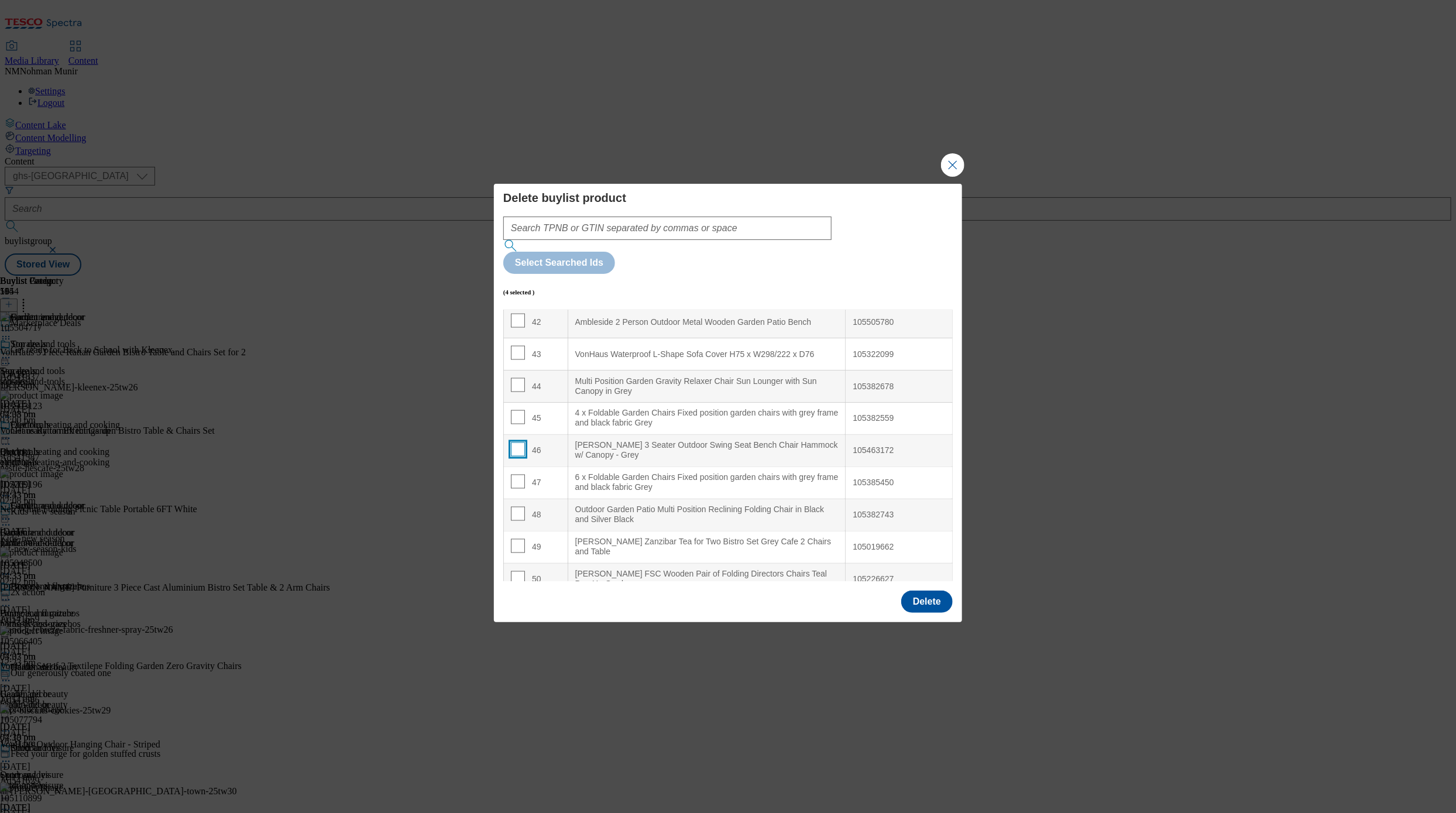
click at [513, 442] on input "Modal" at bounding box center [518, 449] width 14 height 14
checkbox input "true"
click at [697, 473] on div "6 x Foldable Garden Chairs Fixed position garden chairs with grey frame and bla…" at bounding box center [707, 483] width 263 height 20
click at [521, 442] on input "Modal" at bounding box center [518, 449] width 14 height 14
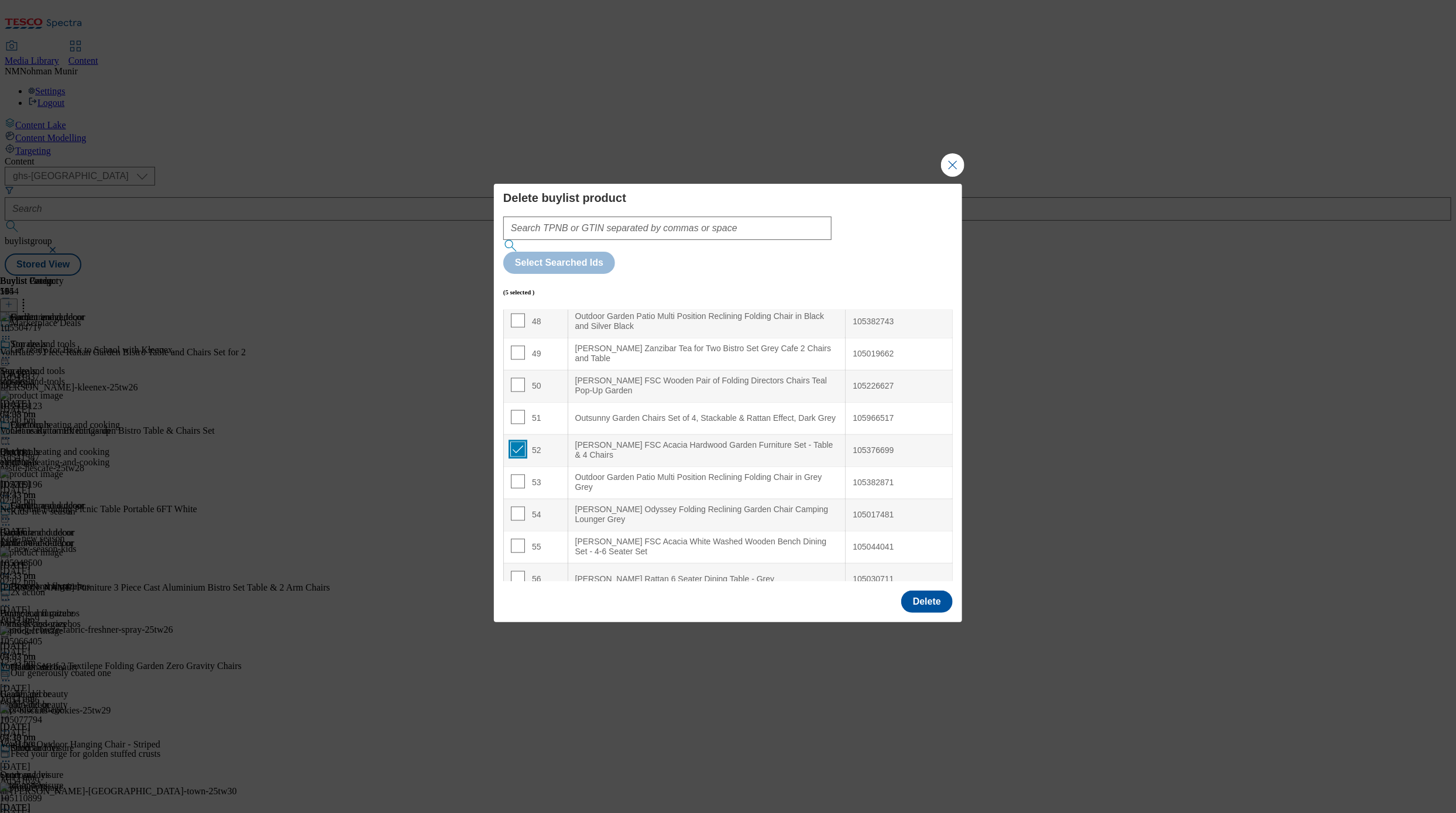
checkbox input "true"
click at [789, 505] on div "[PERSON_NAME] Odyssey Folding Reclining Garden Chair Camping Lounger Grey" at bounding box center [707, 515] width 263 height 20
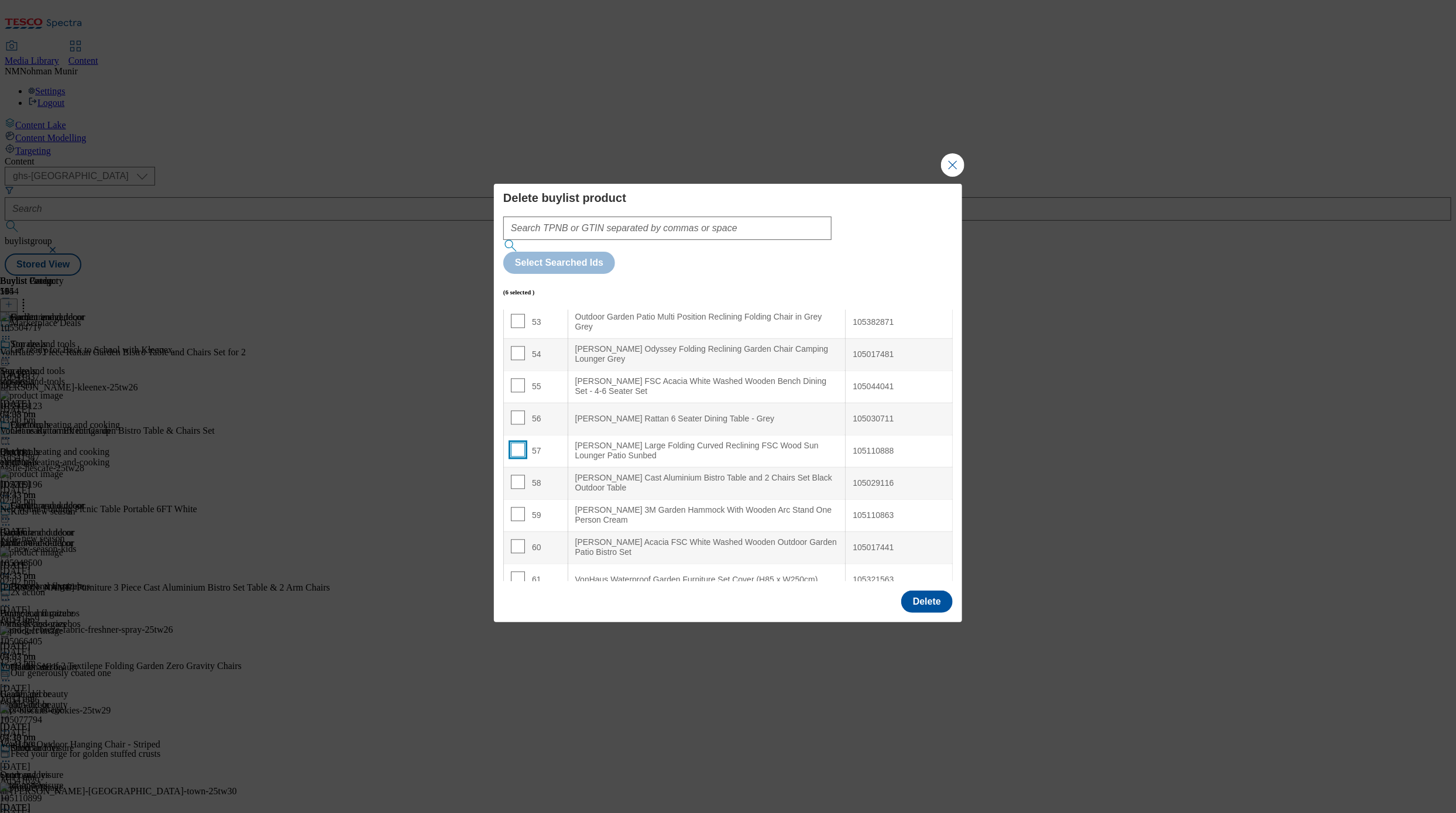
click at [521, 443] on input "Modal" at bounding box center [518, 449] width 14 height 14
checkbox input "true"
click at [803, 473] on div "[PERSON_NAME] Cast Aluminium Bistro Table and 2 Chairs Set Black Outdoor Table" at bounding box center [707, 483] width 263 height 20
click at [527, 507] on div "59" at bounding box center [535, 516] width 50 height 17
click at [521, 507] on div "59" at bounding box center [535, 516] width 50 height 17
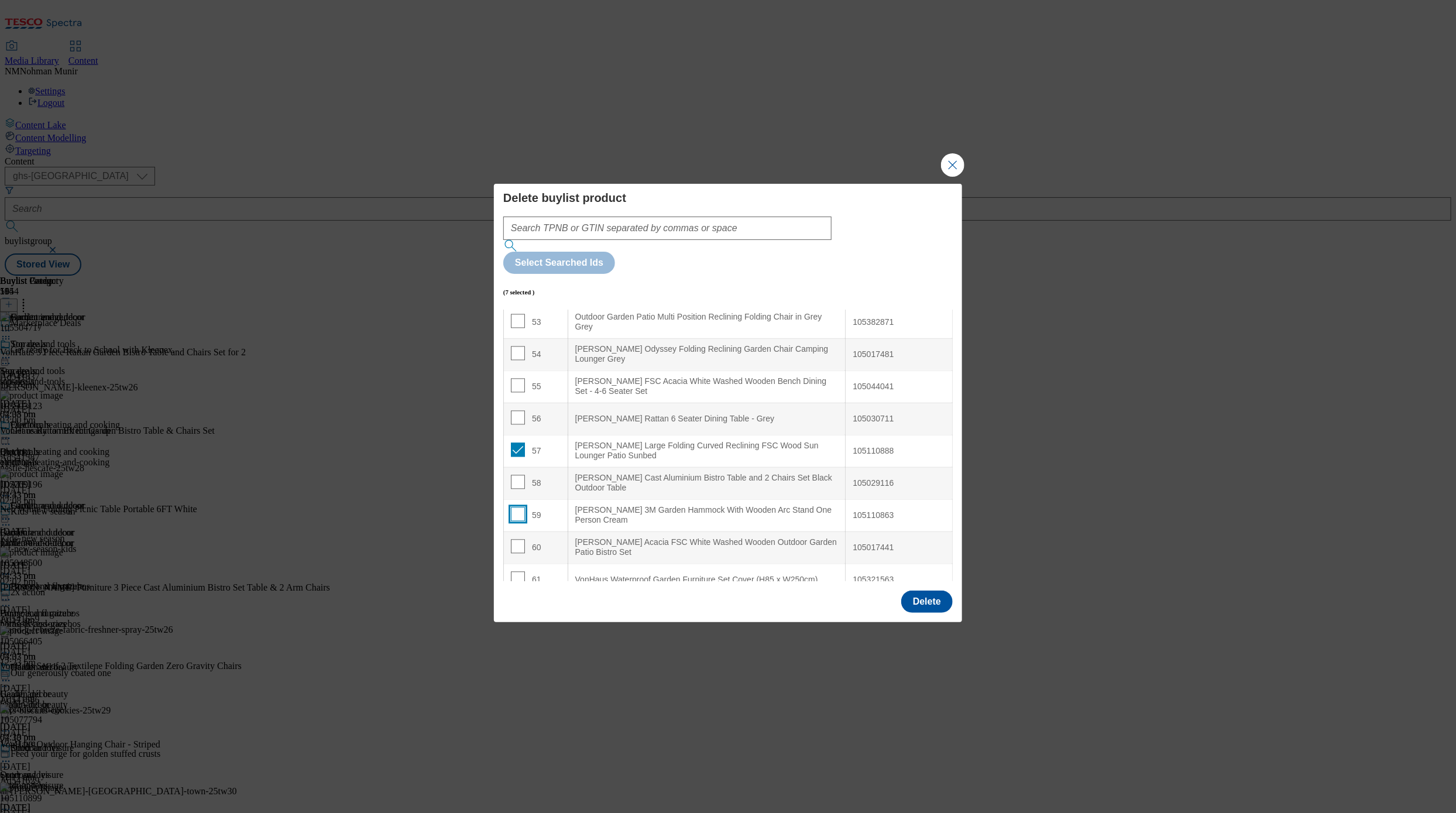
click at [521, 507] on input "Modal" at bounding box center [518, 514] width 14 height 14
checkbox input "true"
click at [659, 532] on Set "[PERSON_NAME] Acacia FSC White Washed Wooden Outdoor Garden Patio Bistro Set" at bounding box center [706, 548] width 278 height 32
click at [638, 538] on div "[PERSON_NAME] Acacia FSC White Washed Wooden Outdoor Garden Patio Bistro Set" at bounding box center [707, 548] width 263 height 20
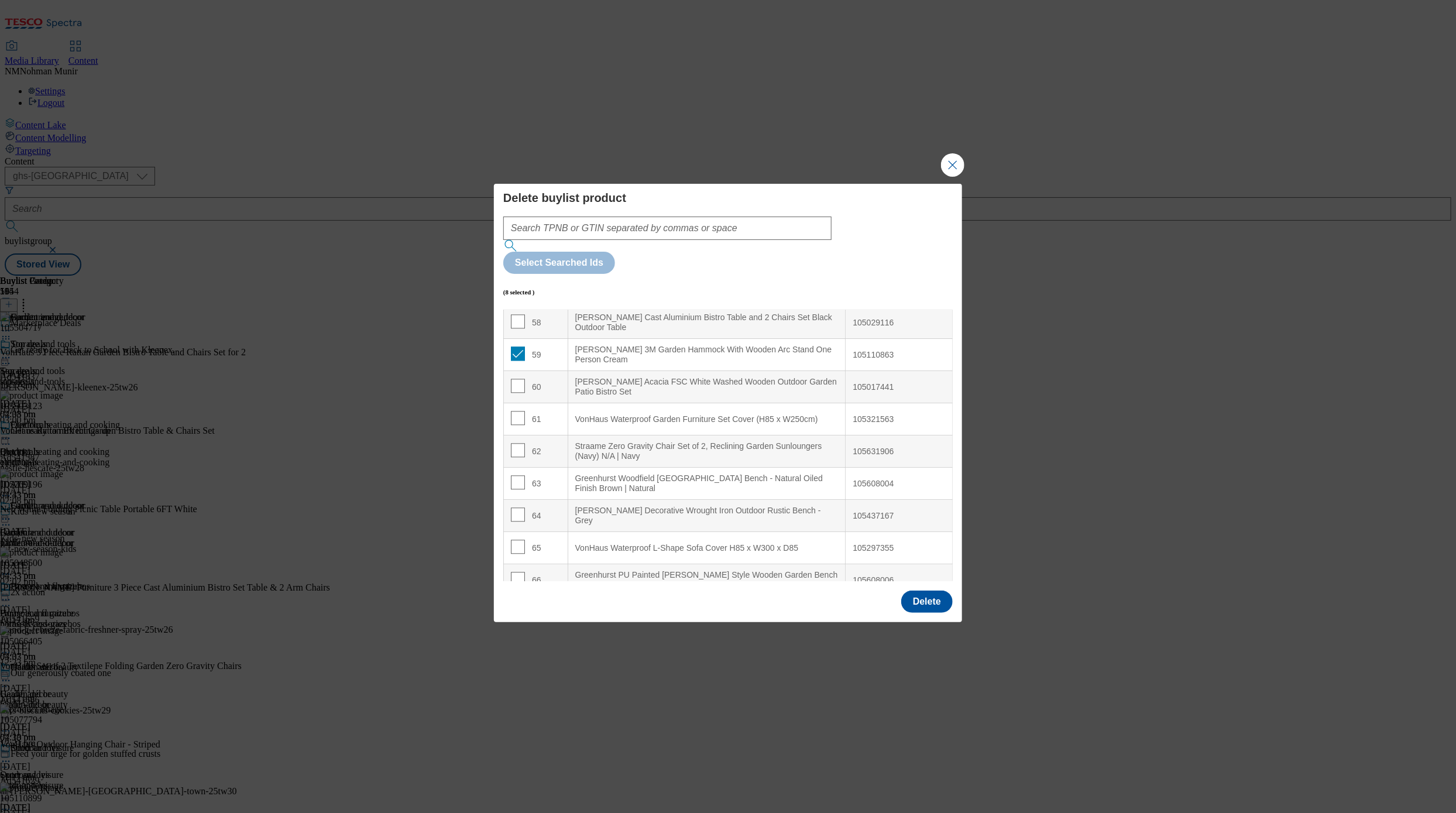
click at [509, 435] on td "62" at bounding box center [536, 451] width 64 height 32
click at [517, 443] on input "Modal" at bounding box center [518, 449] width 14 height 14
checkbox input "true"
click at [722, 505] on div "[PERSON_NAME] Decorative Wrought Iron Outdoor Rustic Bench - Grey" at bounding box center [707, 515] width 263 height 20
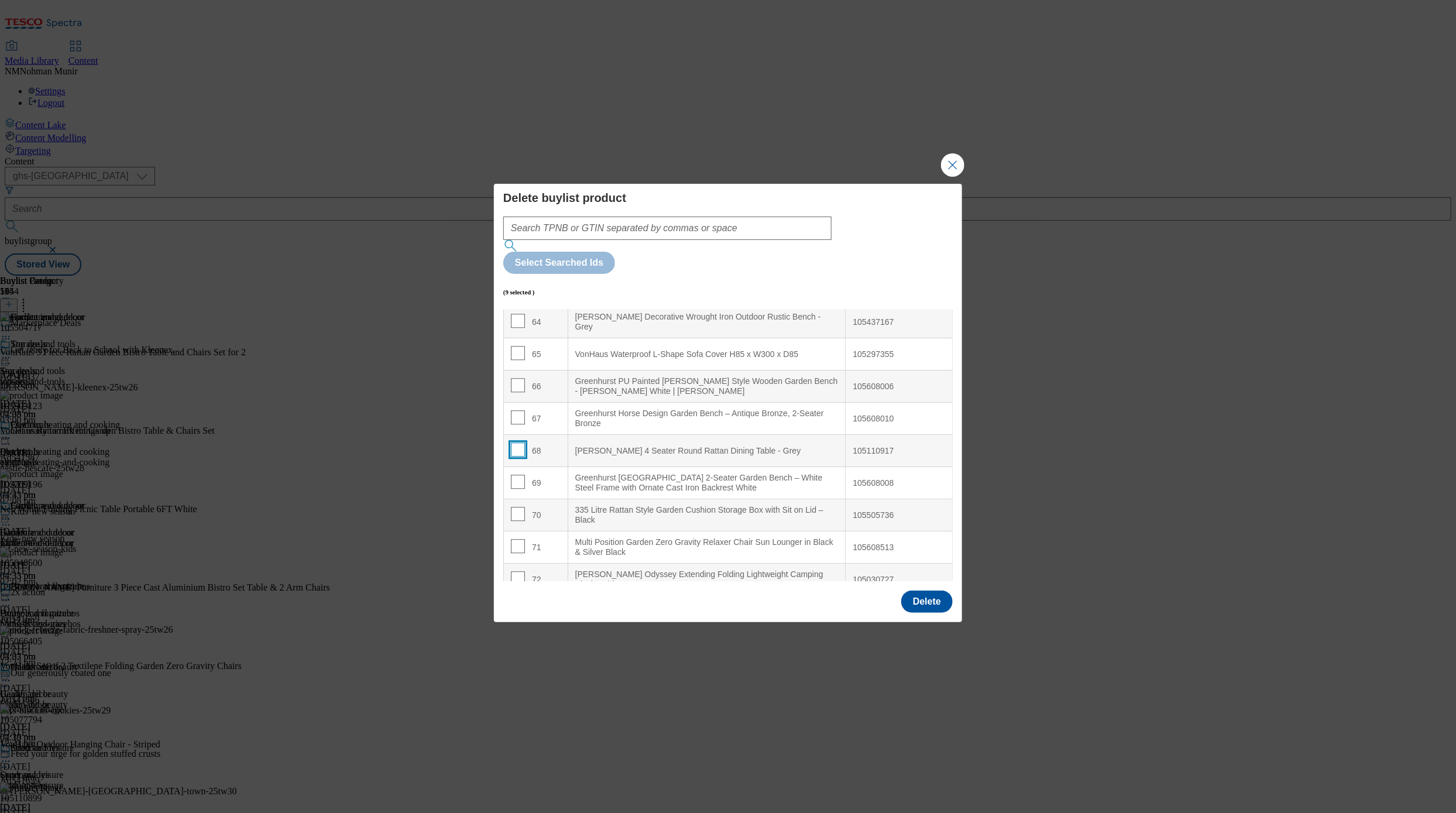
click at [520, 442] on input "Modal" at bounding box center [518, 449] width 14 height 14
checkbox input "true"
click at [741, 531] on Black "Multi Position Garden Zero Gravity Relaxer Chair Sun Lounger in Black & Silver …" at bounding box center [706, 547] width 278 height 32
click at [706, 473] on div "Greenhurst [GEOGRAPHIC_DATA] 2-Seater Garden Bench – White Steel Frame with Orn…" at bounding box center [707, 483] width 263 height 20
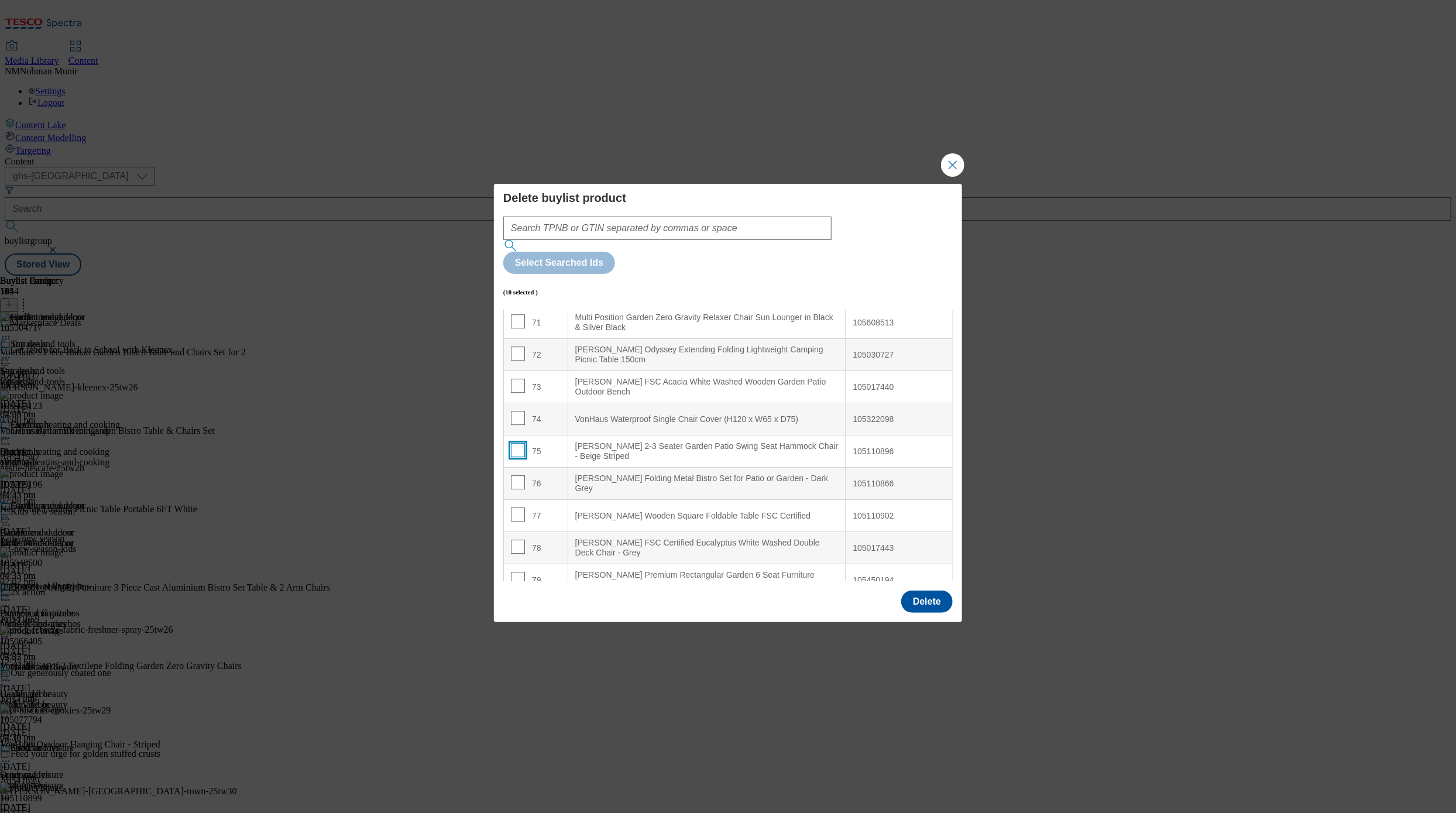
click at [515, 443] on input "Modal" at bounding box center [518, 449] width 14 height 14
checkbox input "true"
click at [750, 511] on div "[PERSON_NAME] Wooden Square Foldable Table FSC Certified" at bounding box center [707, 516] width 263 height 10
click at [728, 511] on div "[PERSON_NAME] Wooden Square Foldable Table FSC Certified" at bounding box center [707, 516] width 263 height 10
click at [518, 475] on input "Modal" at bounding box center [518, 482] width 14 height 14
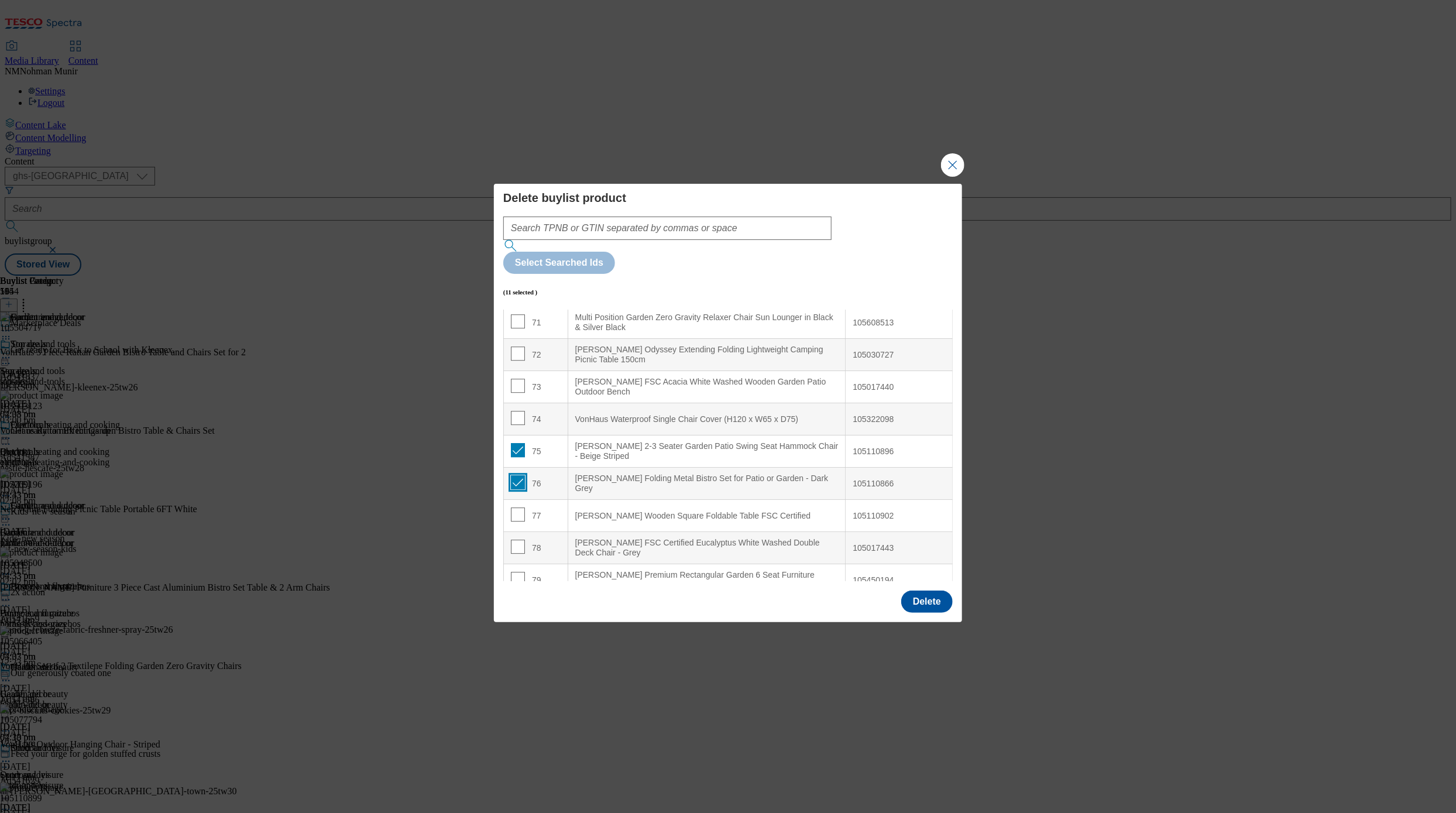
checkbox input "true"
click at [752, 538] on div "[PERSON_NAME] FSC Certified Eucalyptus White Washed Double Deck Chair - Grey" at bounding box center [707, 548] width 263 height 20
click at [515, 507] on input "Modal" at bounding box center [518, 514] width 14 height 14
checkbox input "true"
click at [736, 538] on div "[PERSON_NAME] FSC Certified Eucalyptus White Washed Double Deck Chair - Grey" at bounding box center [707, 548] width 263 height 20
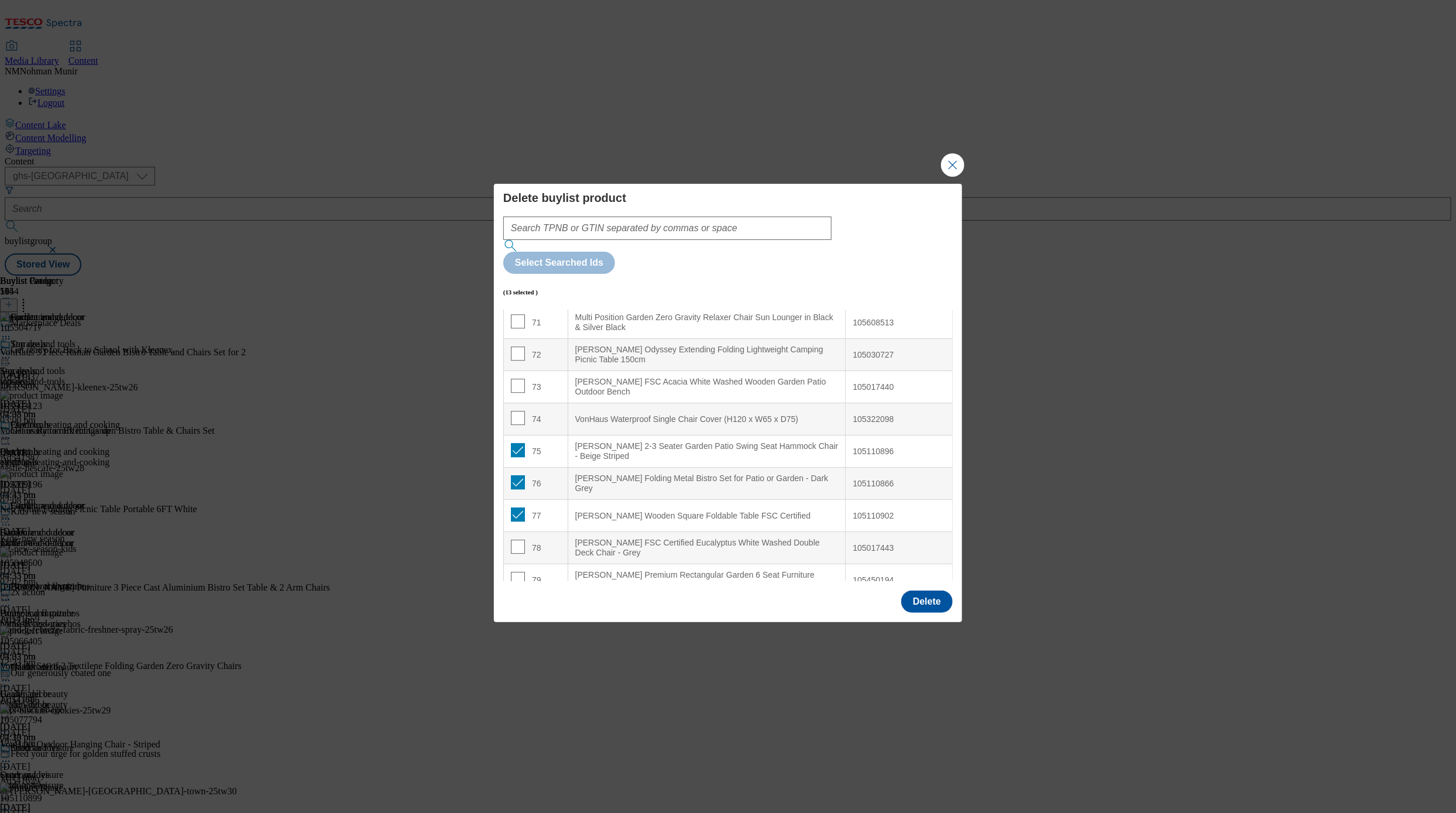
click at [734, 532] on Grey "[PERSON_NAME] FSC Certified Eucalyptus White Washed Double Deck Chair - Grey" at bounding box center [706, 548] width 278 height 32
click at [518, 567] on input "Modal" at bounding box center [518, 574] width 14 height 14
checkbox input "true"
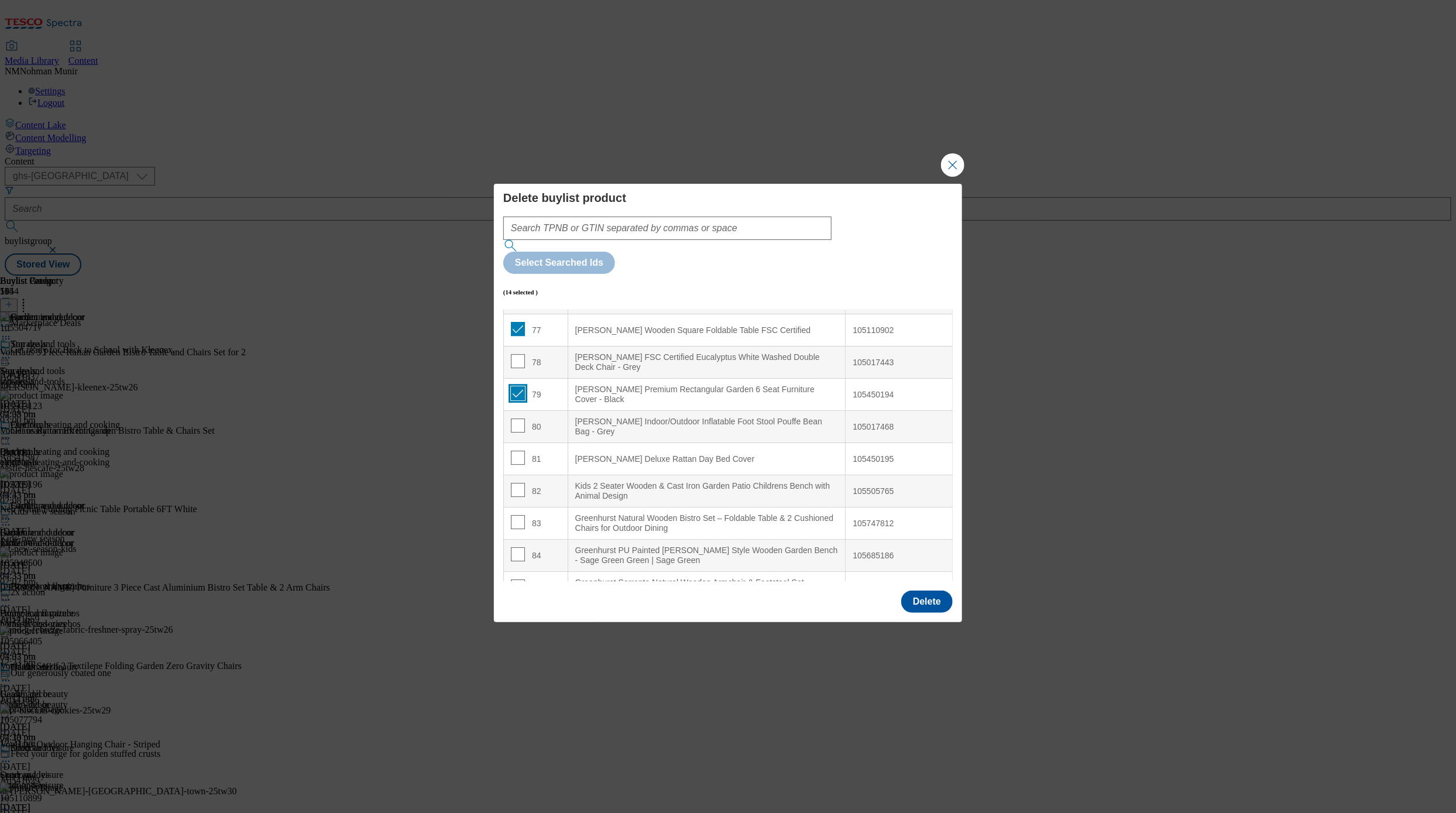
scroll to position [2532, 0]
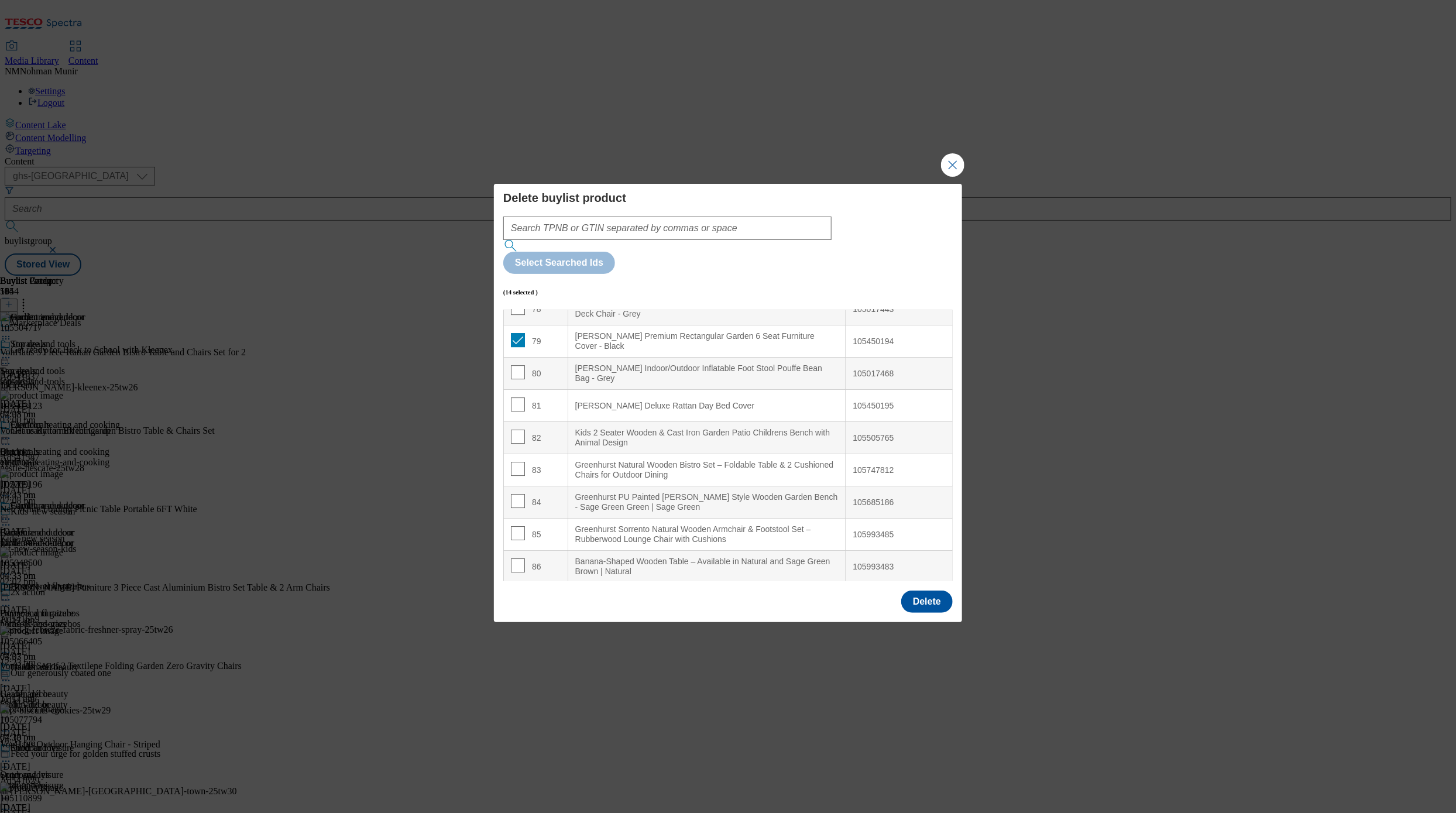
click at [736, 460] on div "Greenhurst Natural Wooden Bistro Set – Foldable Table & 2 Cushioned Chairs for …" at bounding box center [707, 470] width 263 height 20
click at [513, 397] on input "Modal" at bounding box center [518, 404] width 14 height 14
checkbox input "true"
click at [671, 518] on Cushions "Greenhurst Sorrento Natural Wooden Armchair & Footstool Set – Rubberwood Lounge…" at bounding box center [706, 534] width 278 height 32
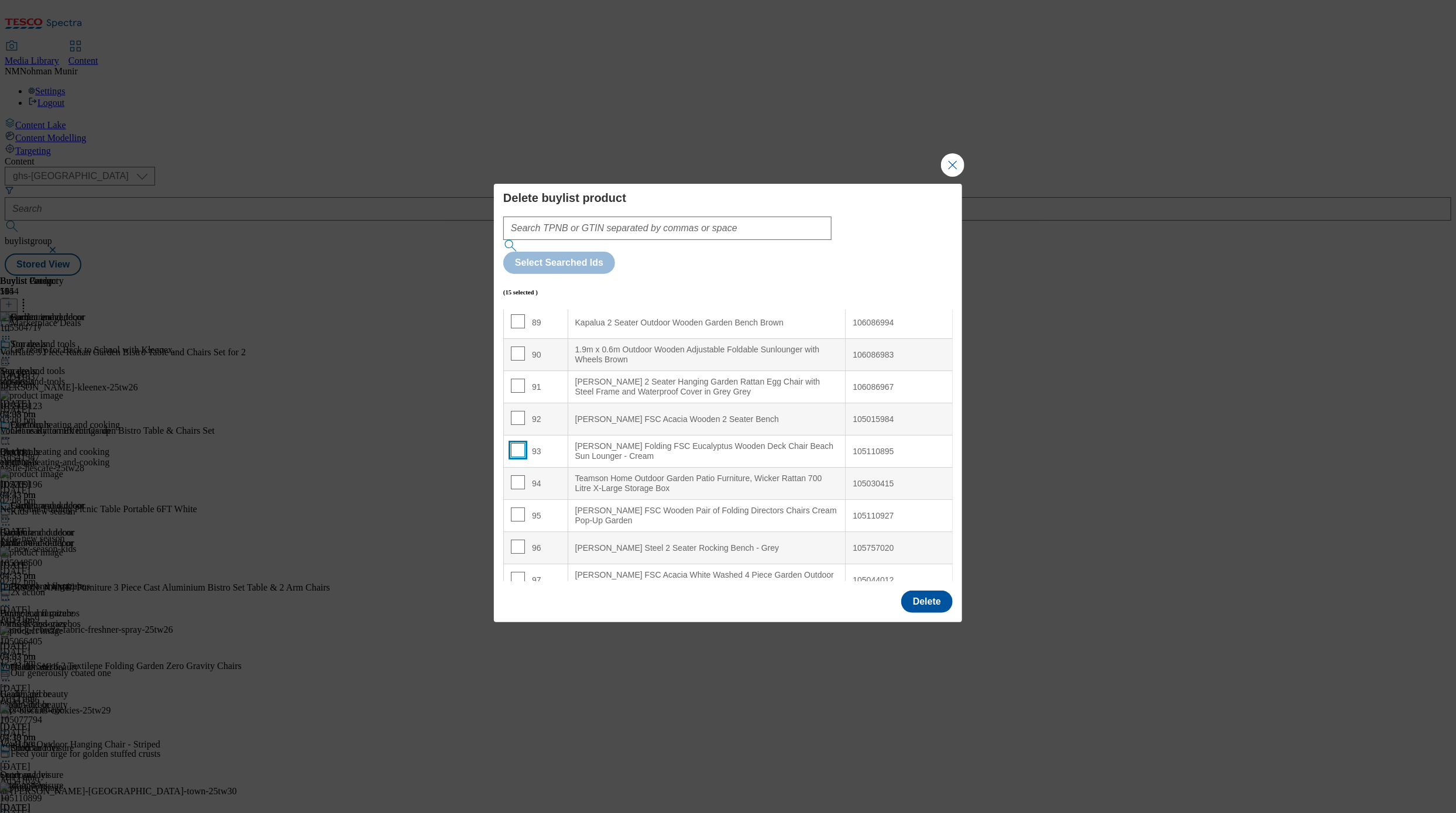
click at [517, 443] on input "Modal" at bounding box center [518, 449] width 14 height 14
checkbox input "true"
click at [738, 505] on div "[PERSON_NAME] FSC Wooden Pair of Folding Directors Chairs Cream Pop-Up Garden" at bounding box center [707, 515] width 263 height 20
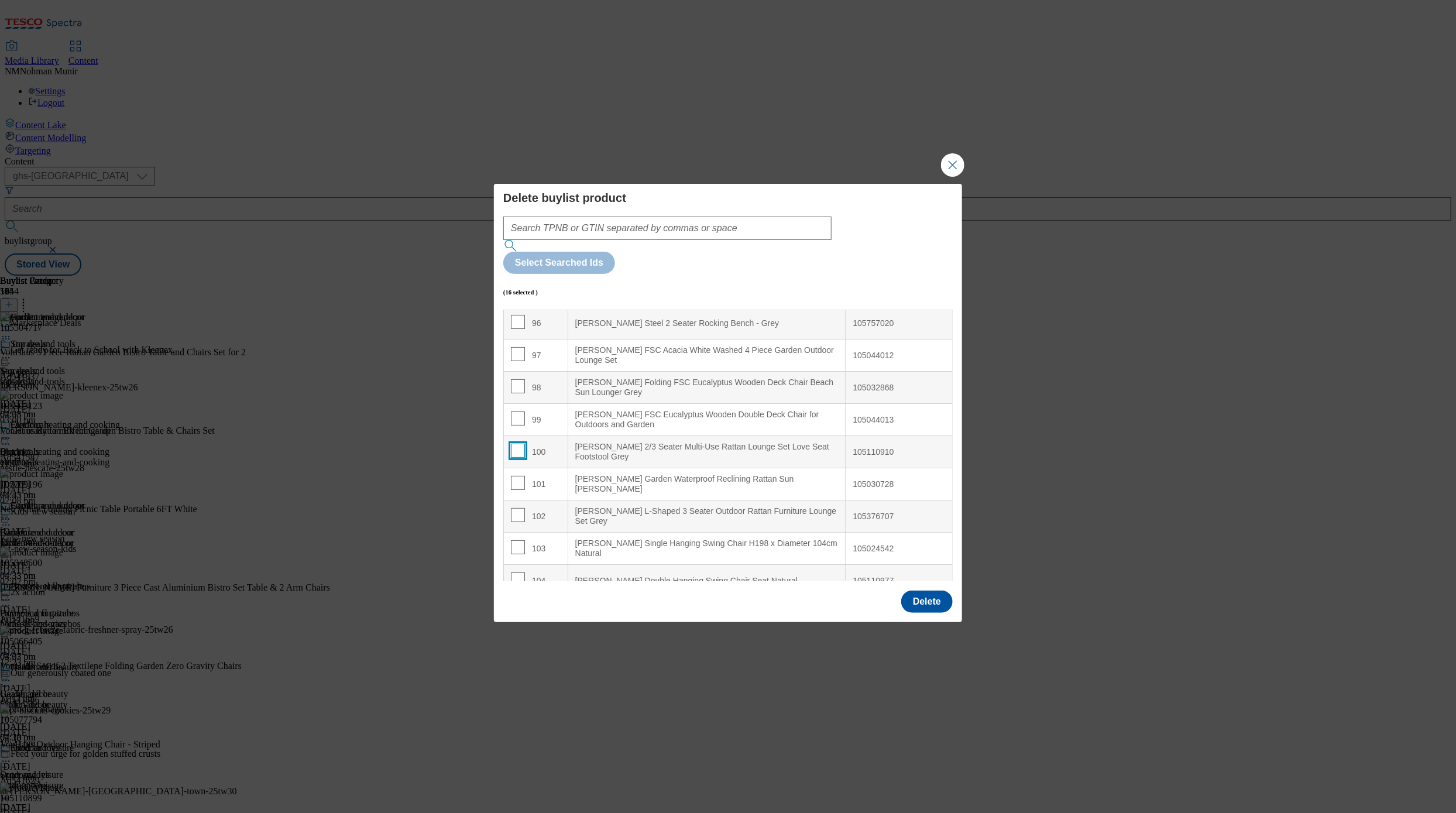
click at [518, 443] on input "Modal" at bounding box center [518, 450] width 14 height 14
checkbox input "true"
click at [722, 506] on div "[PERSON_NAME] L-Shaped 3 Seater Outdoor Rattan Furniture Lounge Set Grey" at bounding box center [707, 516] width 263 height 20
click at [512, 508] on input "Modal" at bounding box center [518, 515] width 14 height 14
checkbox input "true"
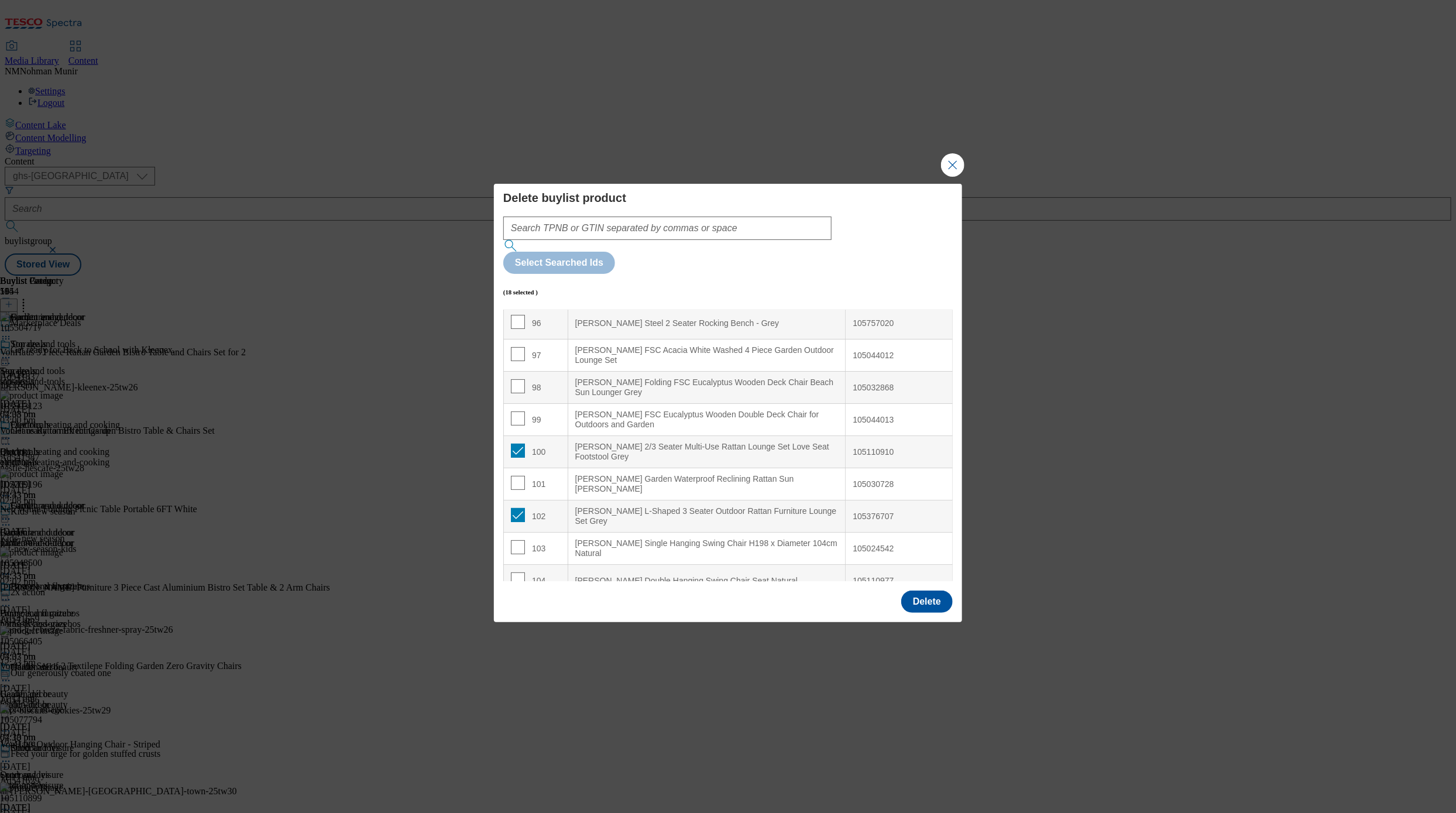
click at [729, 506] on div "[PERSON_NAME] L-Shaped 3 Seater Outdoor Rattan Furniture Lounge Set Grey" at bounding box center [707, 516] width 263 height 20
click at [727, 539] on div "[PERSON_NAME] Single Hanging Swing Chair H198 x Diameter 104cm Natural" at bounding box center [707, 548] width 263 height 20
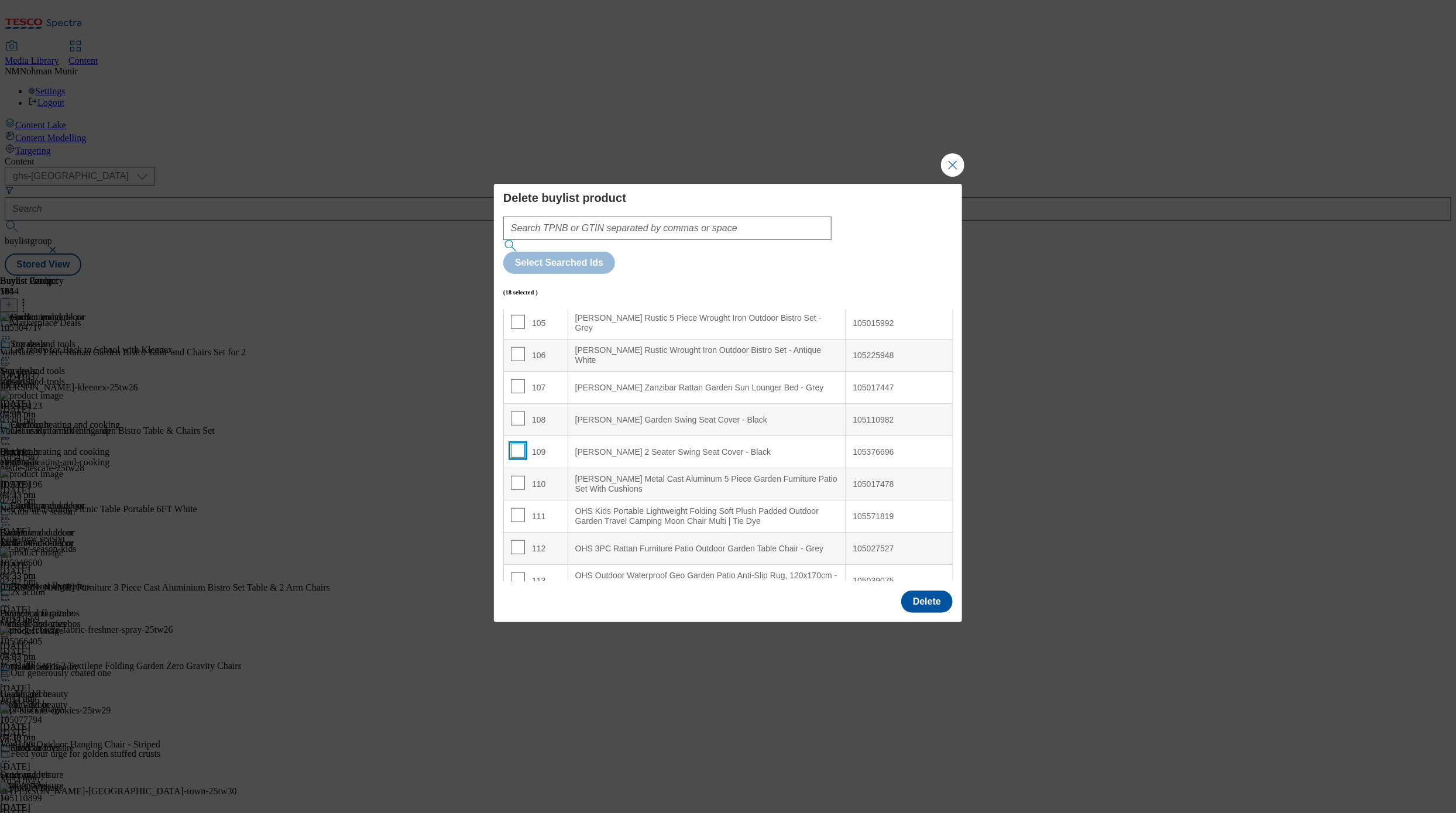
click at [513, 443] on input "Modal" at bounding box center [518, 450] width 14 height 14
checkbox input "true"
click at [919, 591] on button "Delete" at bounding box center [927, 602] width 52 height 22
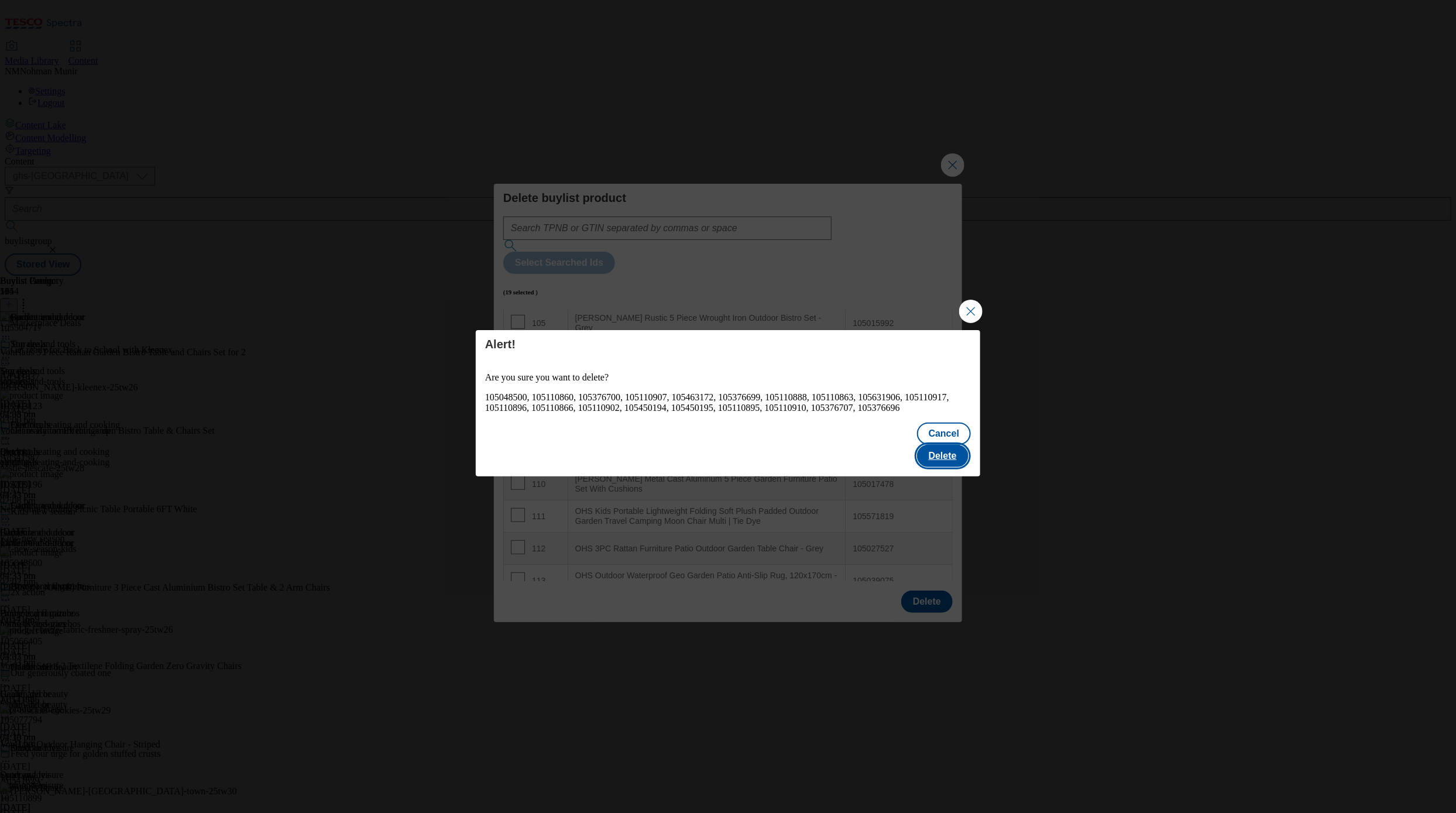
click at [933, 445] on button "Delete" at bounding box center [943, 456] width 52 height 22
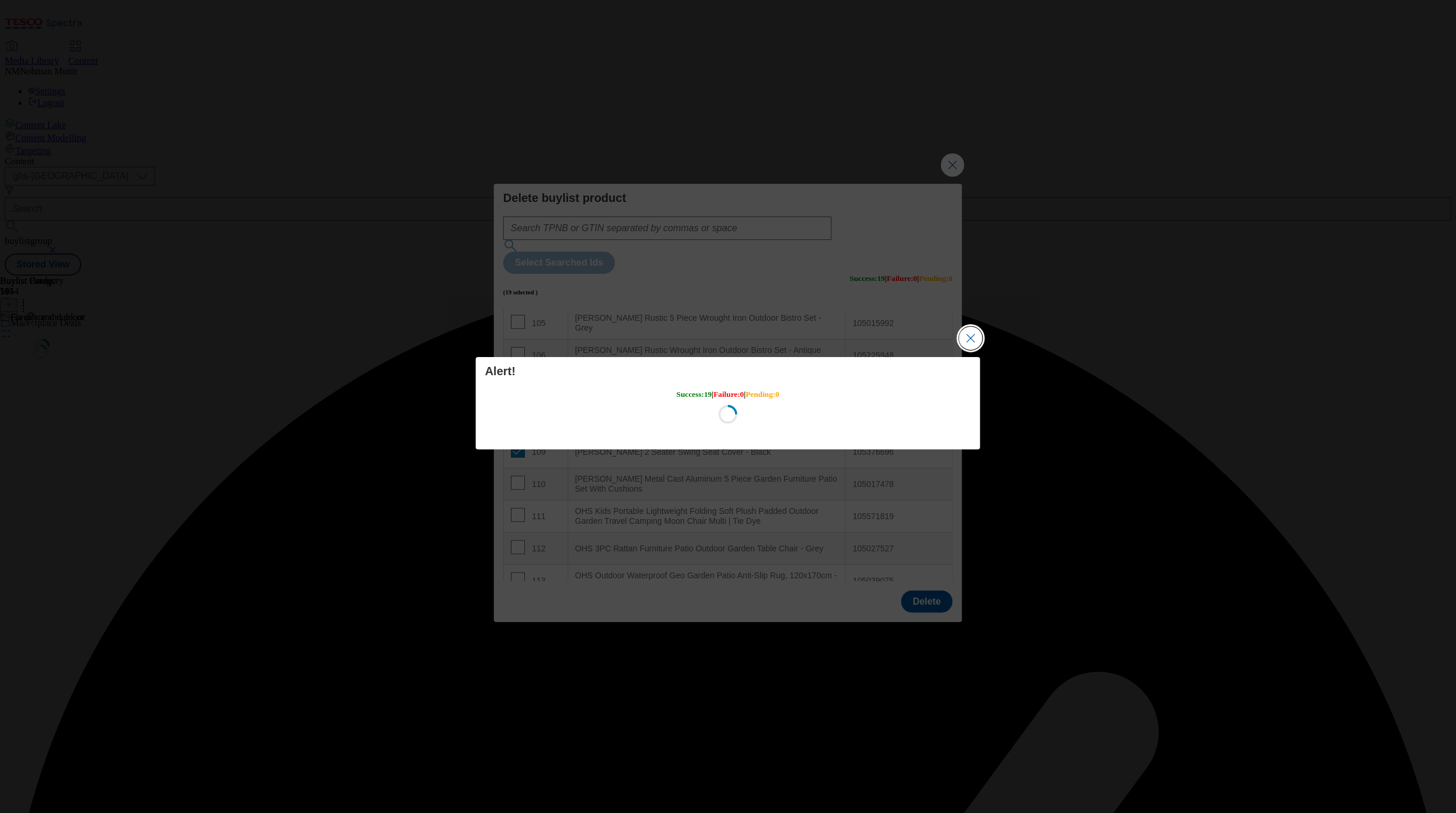
scroll to position [0, 0]
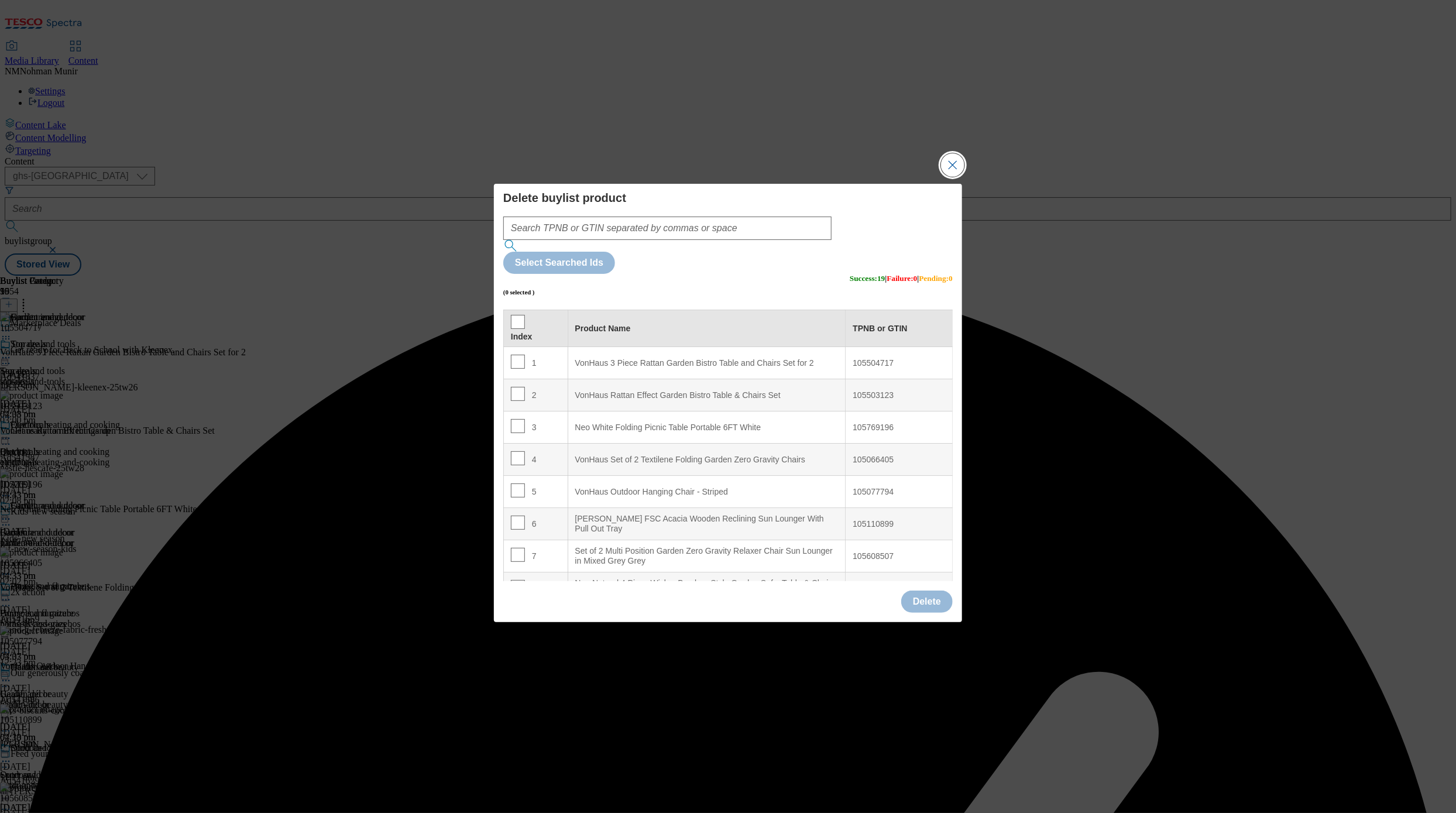
click at [947, 177] on button "Close Modal" at bounding box center [952, 165] width 23 height 23
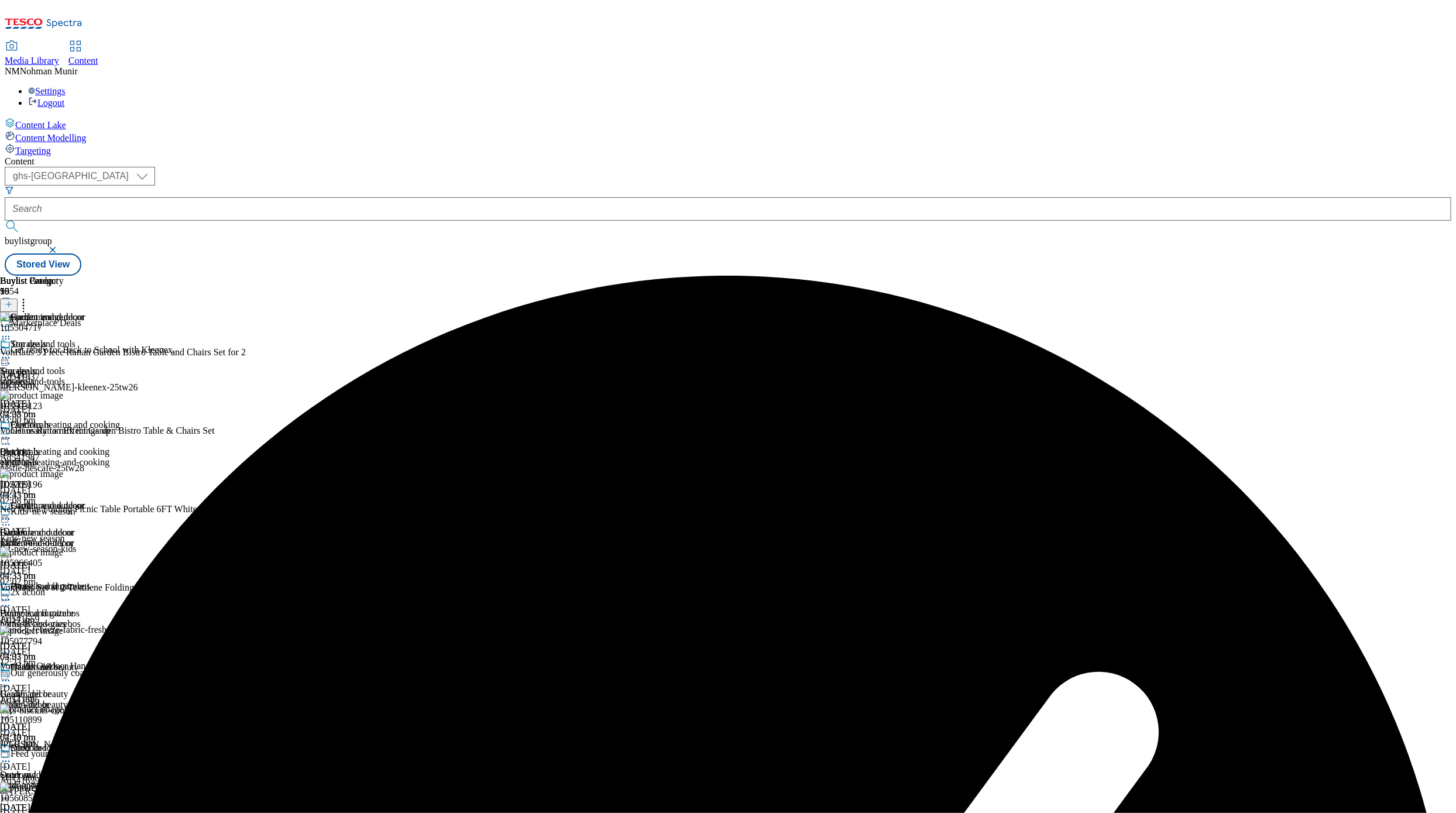
click at [12, 513] on icon at bounding box center [6, 519] width 12 height 12
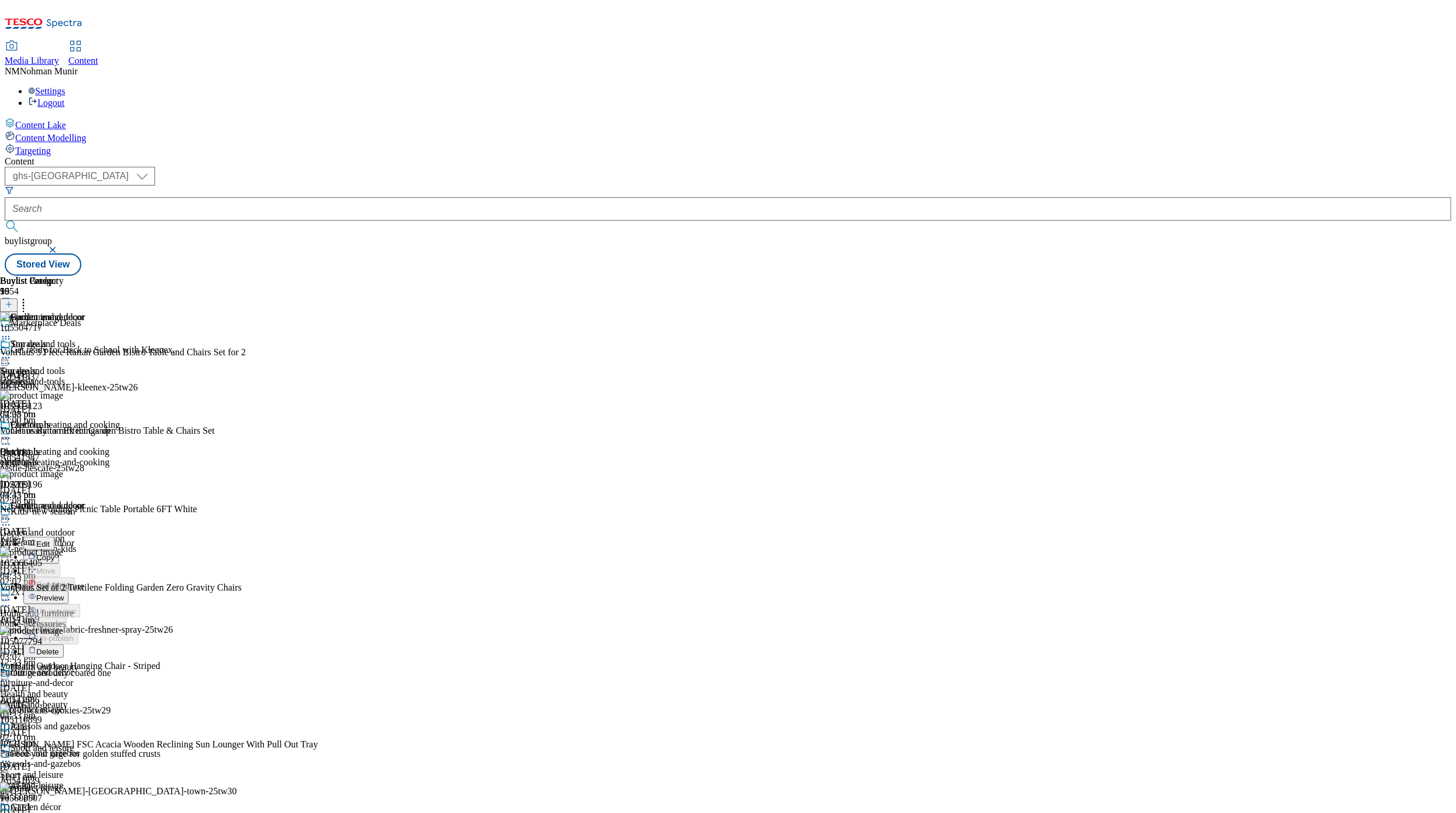
scroll to position [234, 0]
click at [64, 593] on span "Preview" at bounding box center [50, 597] width 28 height 9
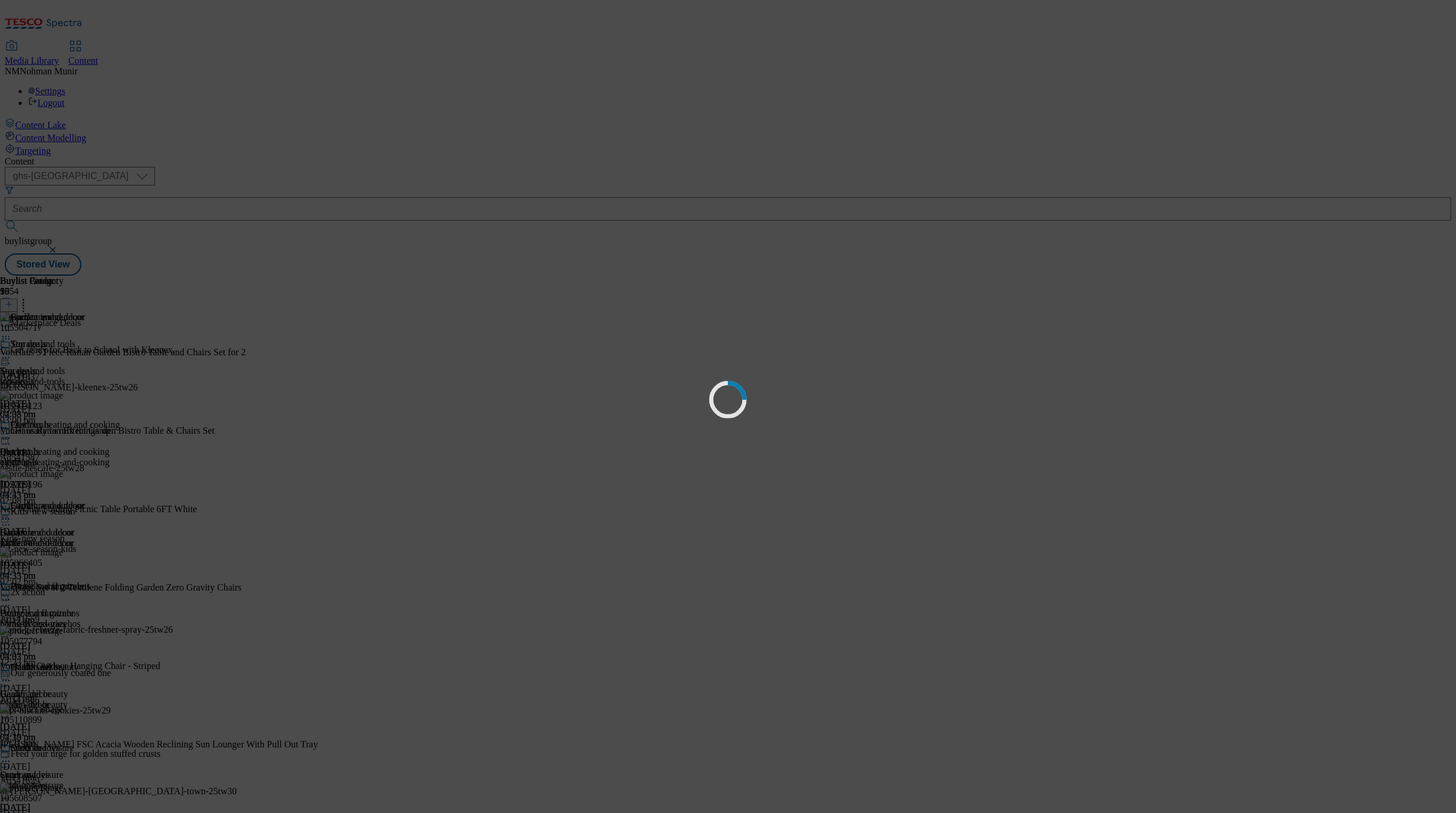
scroll to position [0, 0]
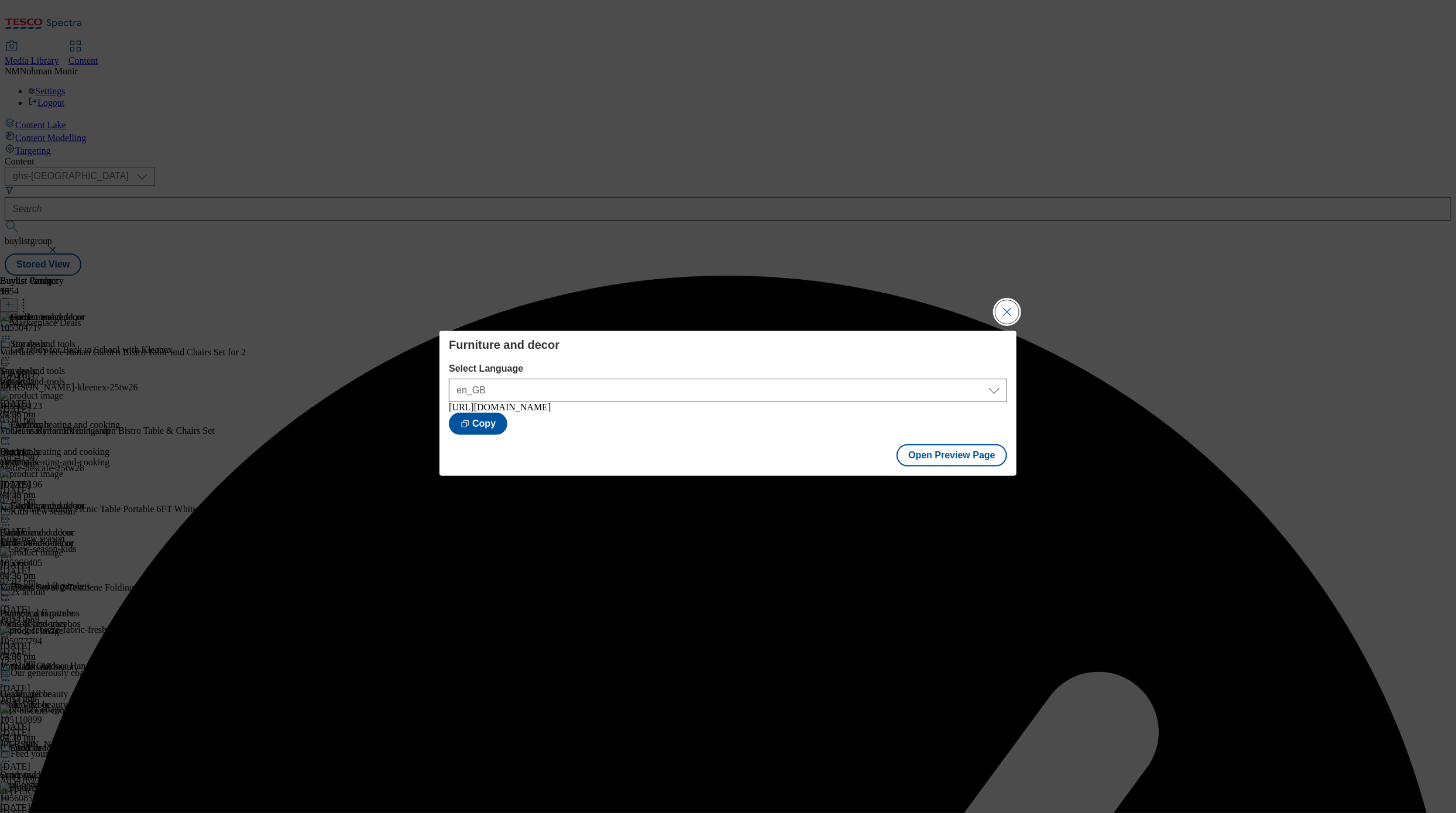
click at [1015, 313] on button "Close Modal" at bounding box center [1007, 312] width 23 height 23
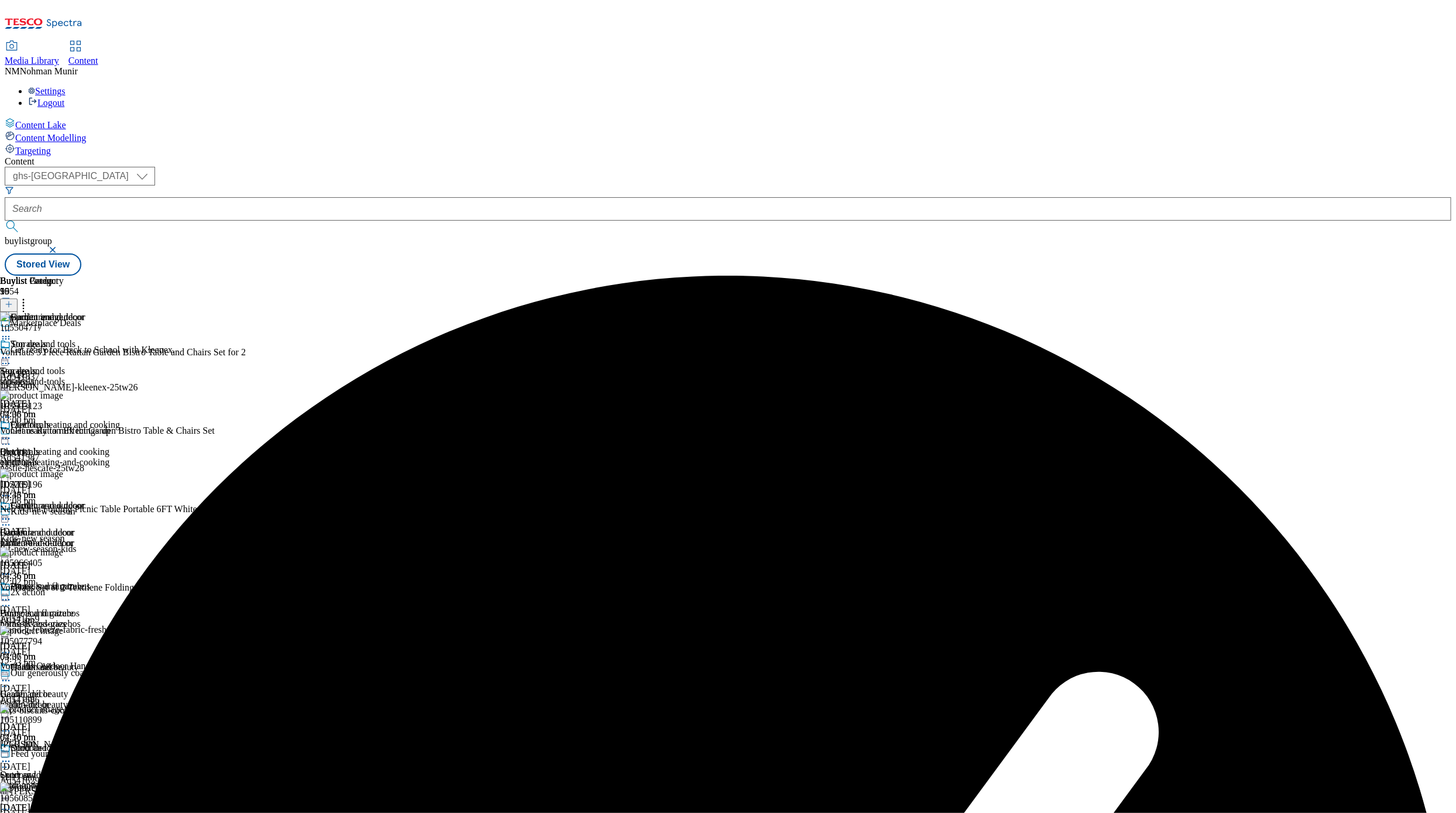
click at [12, 513] on icon at bounding box center [6, 519] width 12 height 12
click at [67, 631] on button "Publish" at bounding box center [45, 637] width 44 height 14
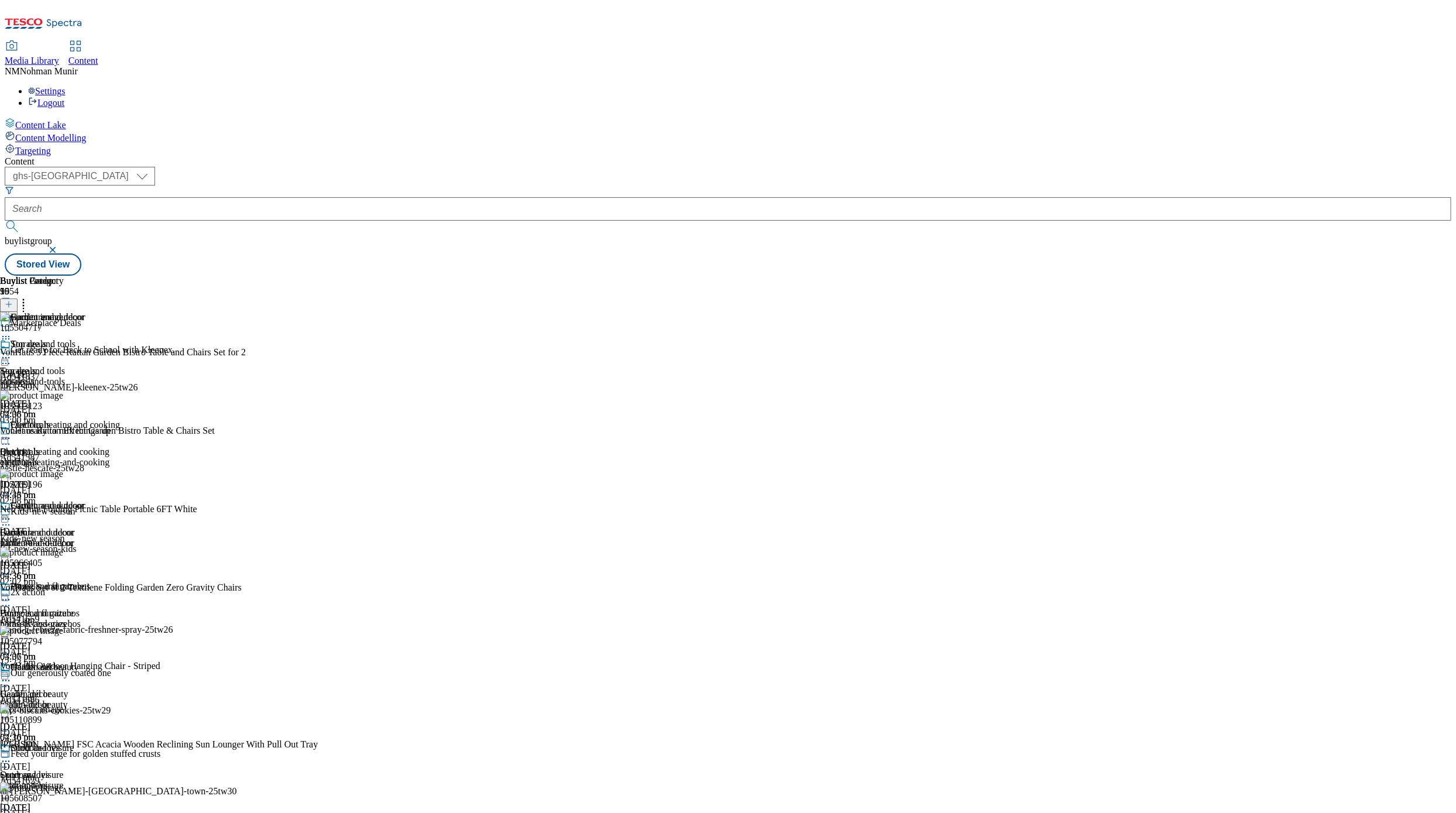
scroll to position [0, 0]
click at [120, 376] on div "storage-and-tools" at bounding box center [60, 381] width 120 height 10
